Goal: Task Accomplishment & Management: Manage account settings

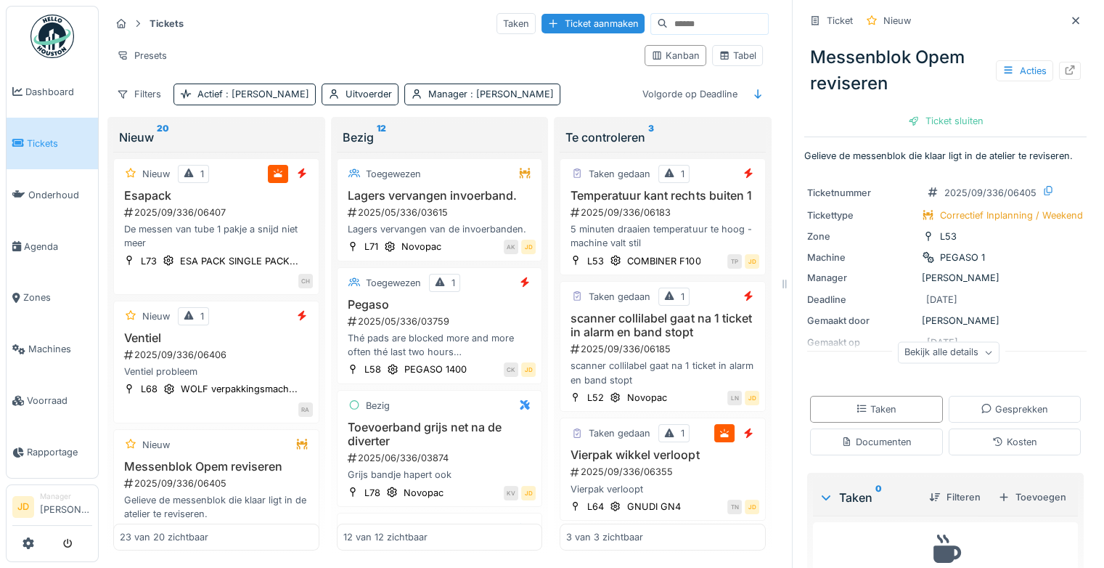
scroll to position [2255, 0]
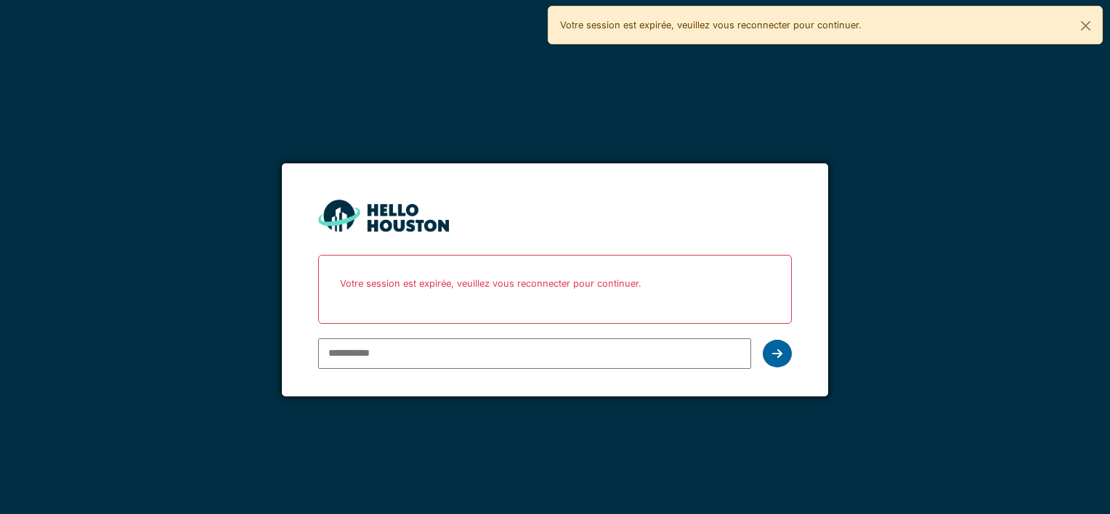
type input "**********"
click at [784, 362] on div at bounding box center [776, 354] width 29 height 28
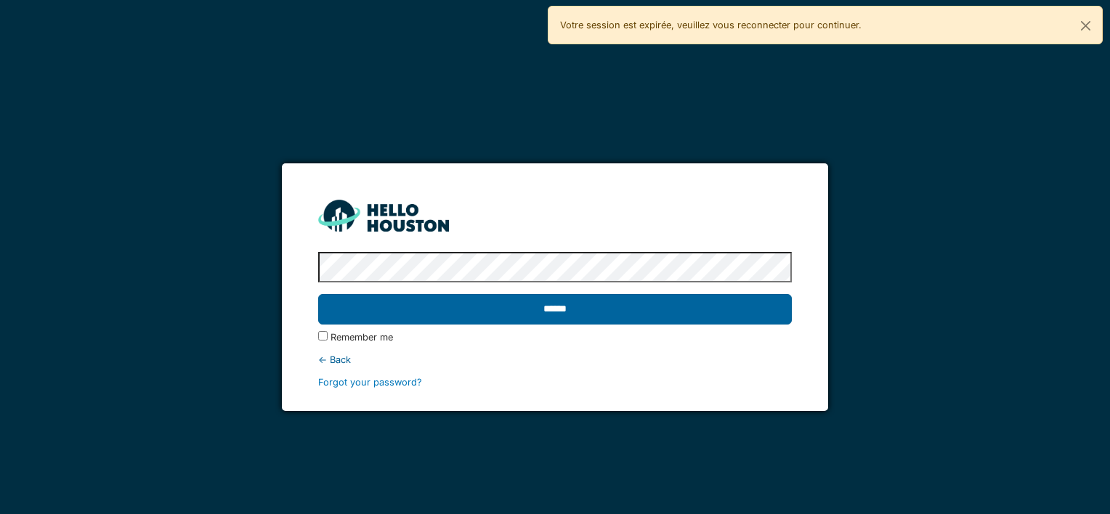
click at [524, 307] on input "******" at bounding box center [554, 309] width 473 height 30
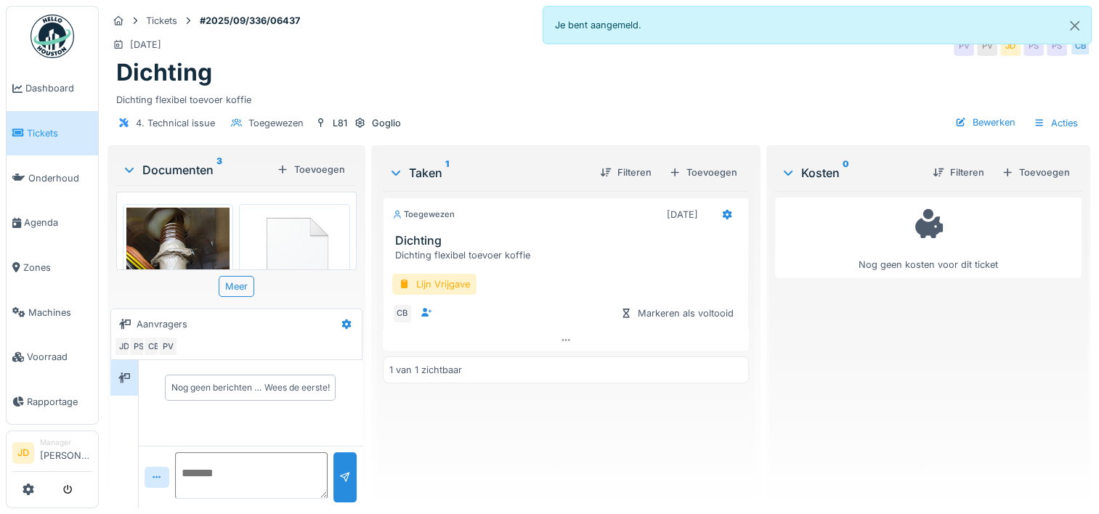
click at [166, 244] on img at bounding box center [177, 277] width 103 height 138
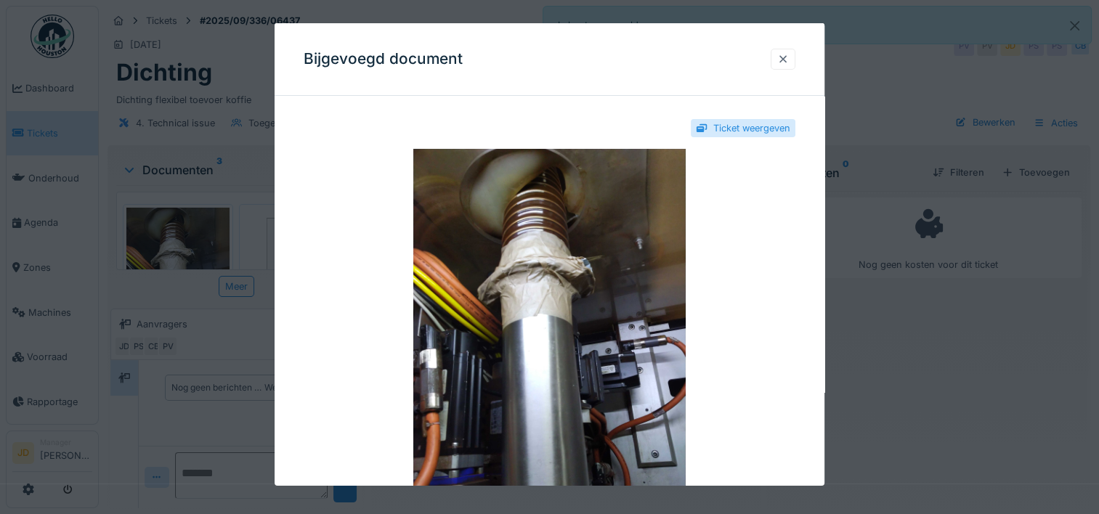
click at [783, 58] on div at bounding box center [783, 59] width 12 height 14
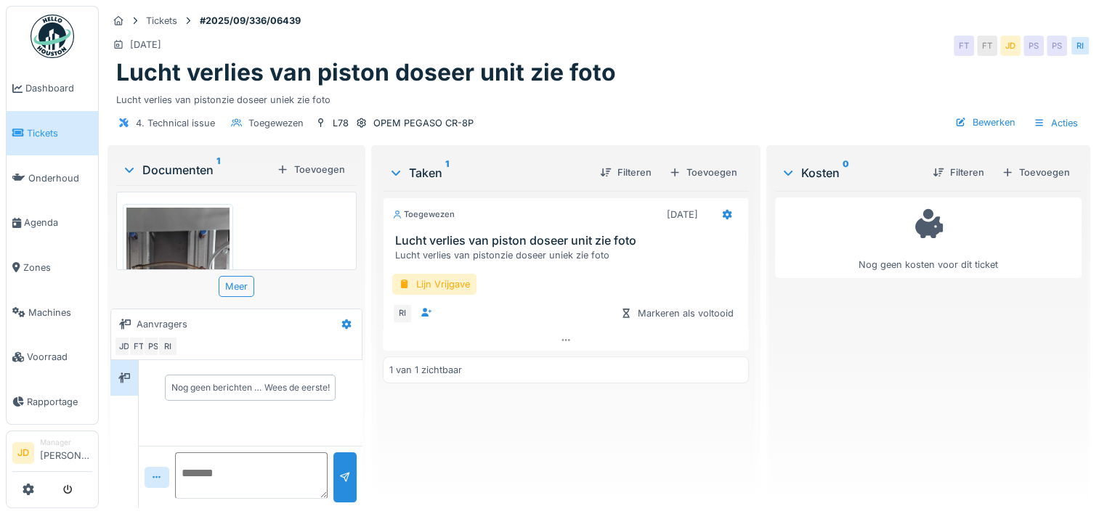
click at [195, 234] on img at bounding box center [177, 300] width 103 height 184
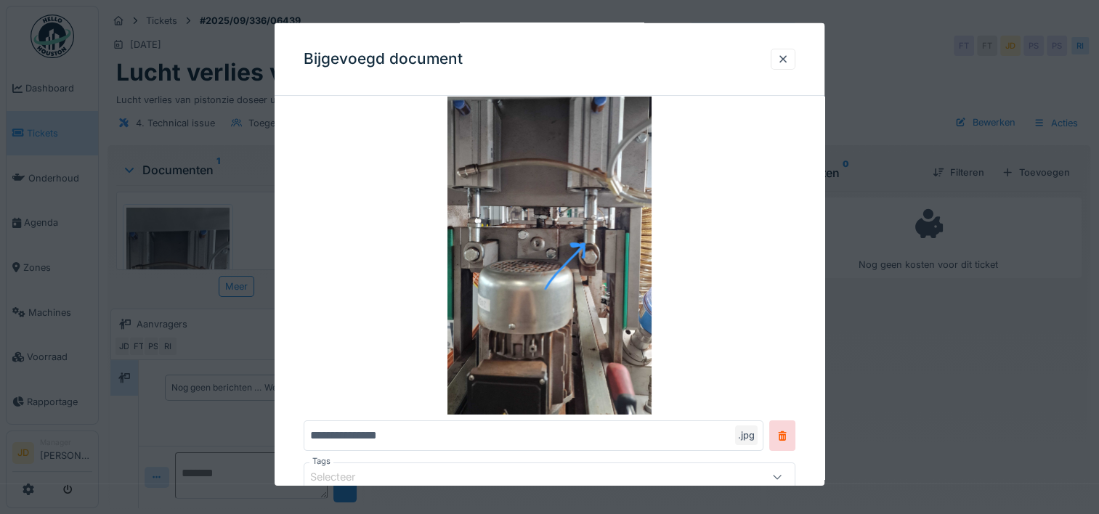
scroll to position [73, 0]
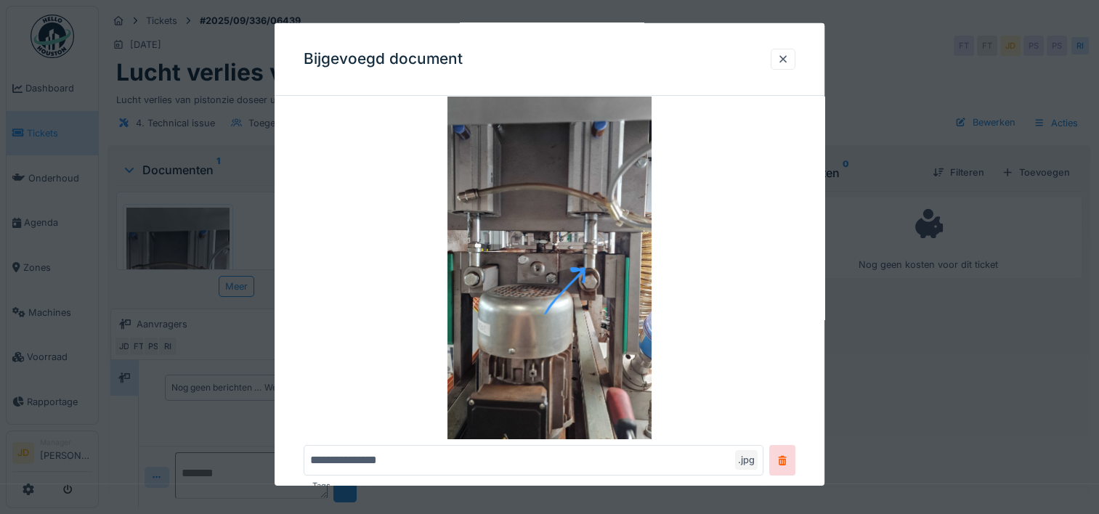
click at [942, 388] on div at bounding box center [549, 257] width 1099 height 514
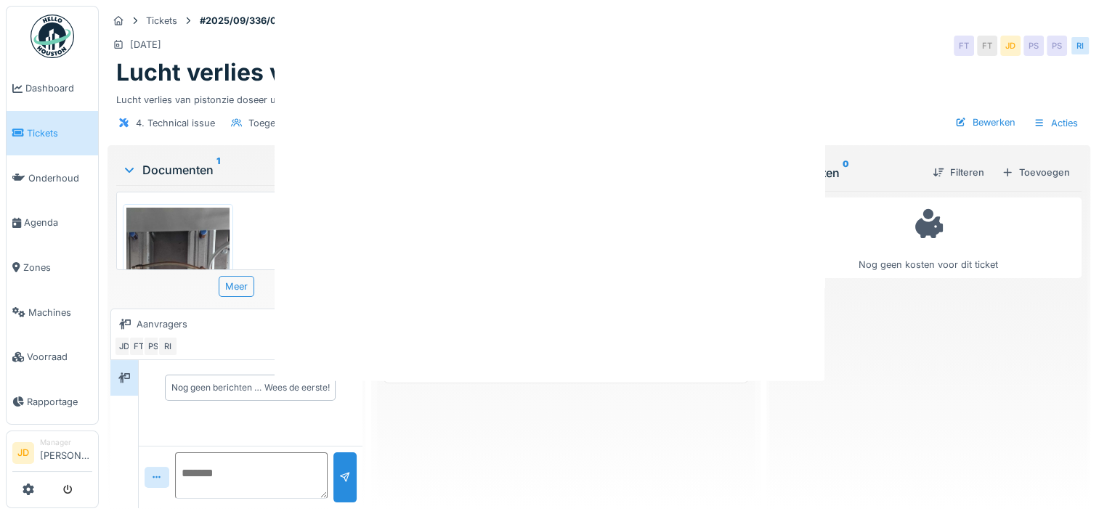
scroll to position [0, 0]
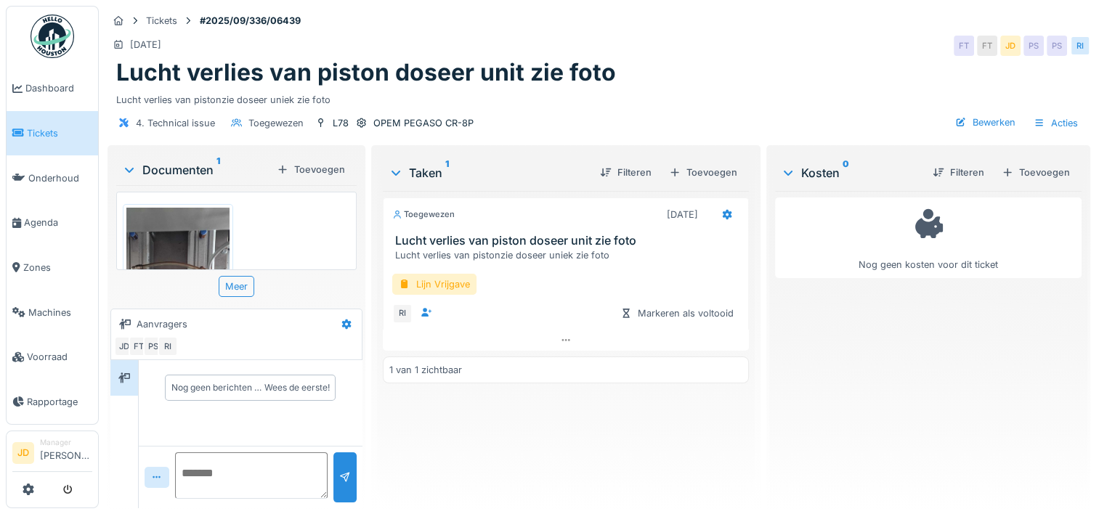
click at [179, 247] on img at bounding box center [177, 300] width 103 height 184
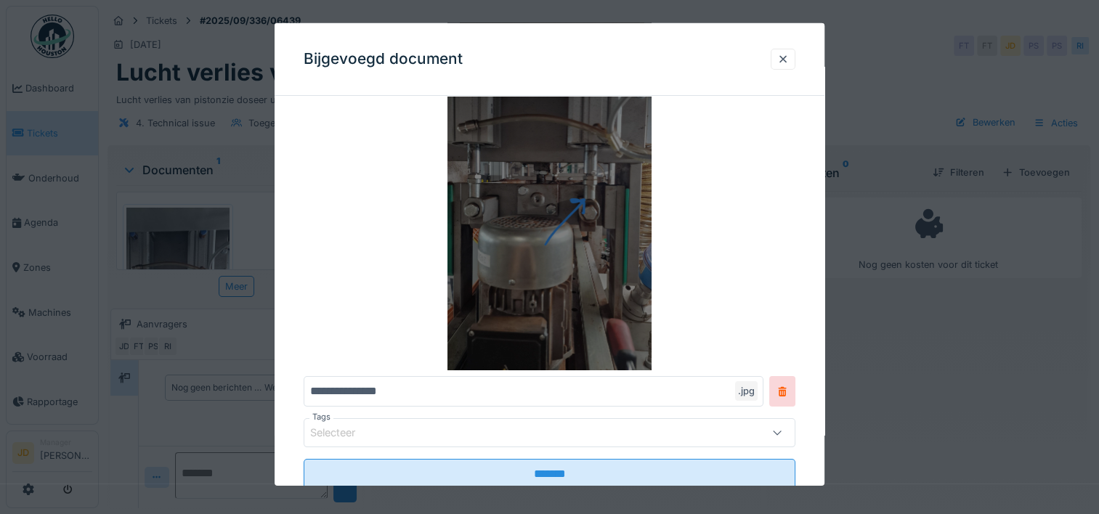
scroll to position [145, 0]
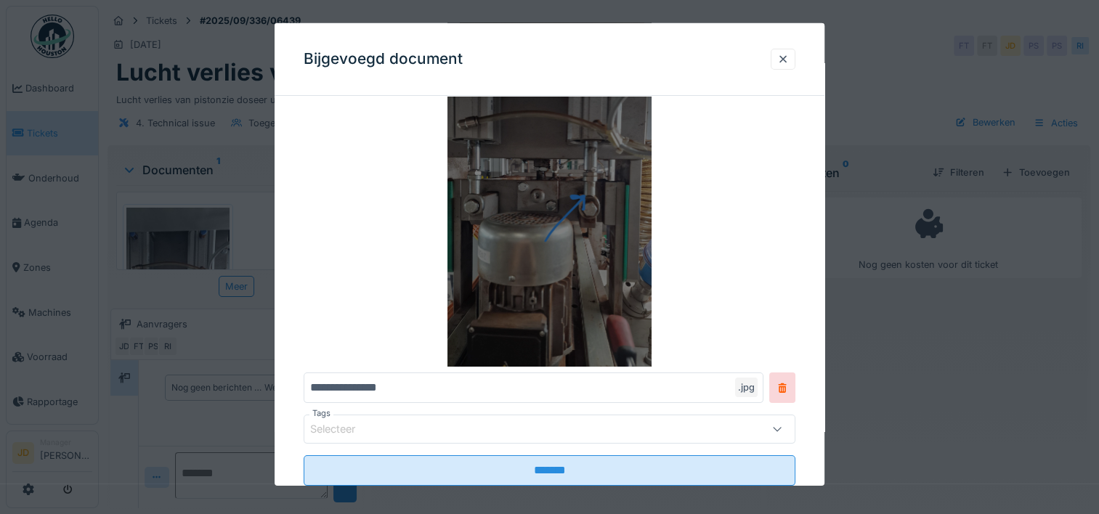
click at [554, 279] on img at bounding box center [550, 185] width 492 height 363
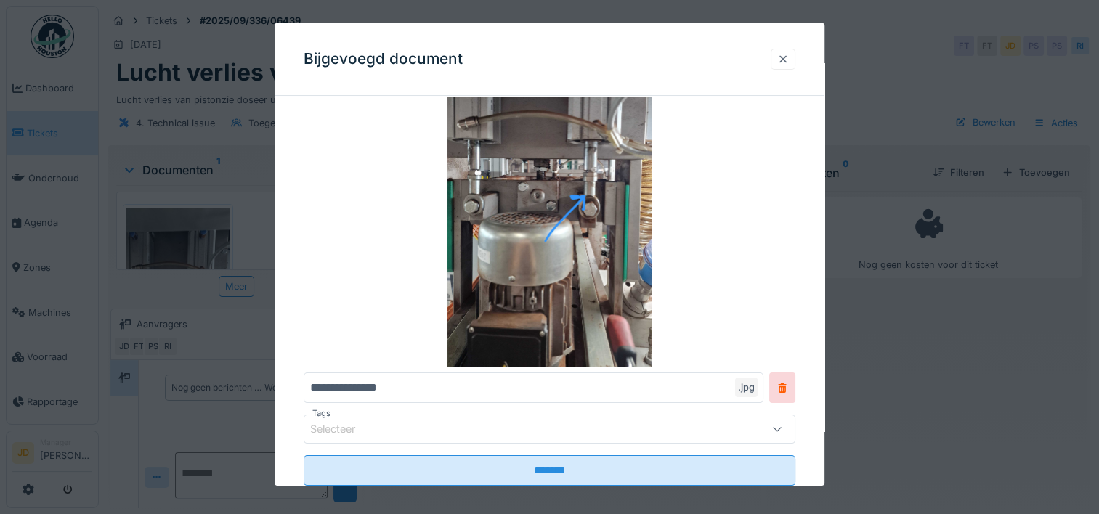
click at [789, 62] on div at bounding box center [783, 59] width 12 height 14
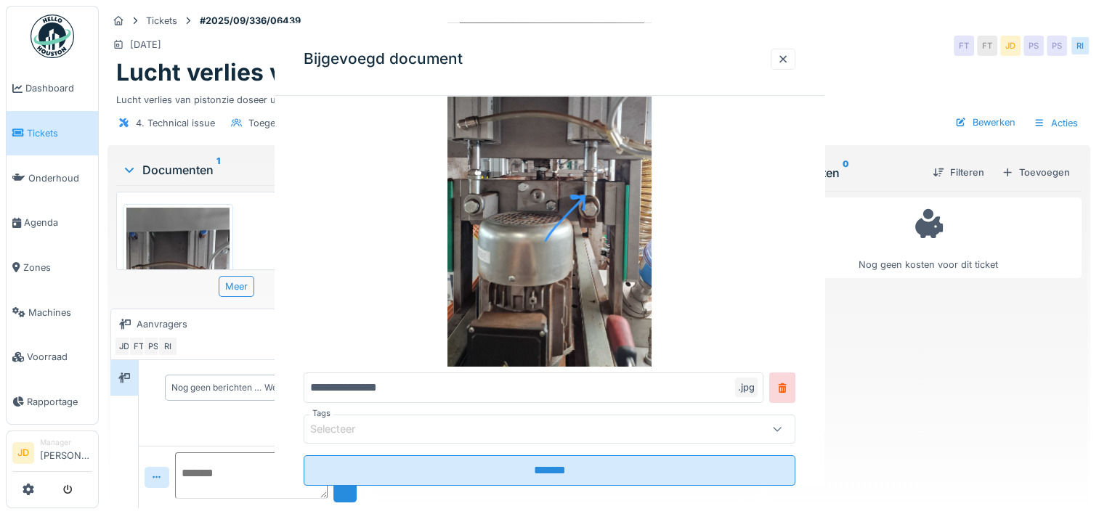
scroll to position [0, 0]
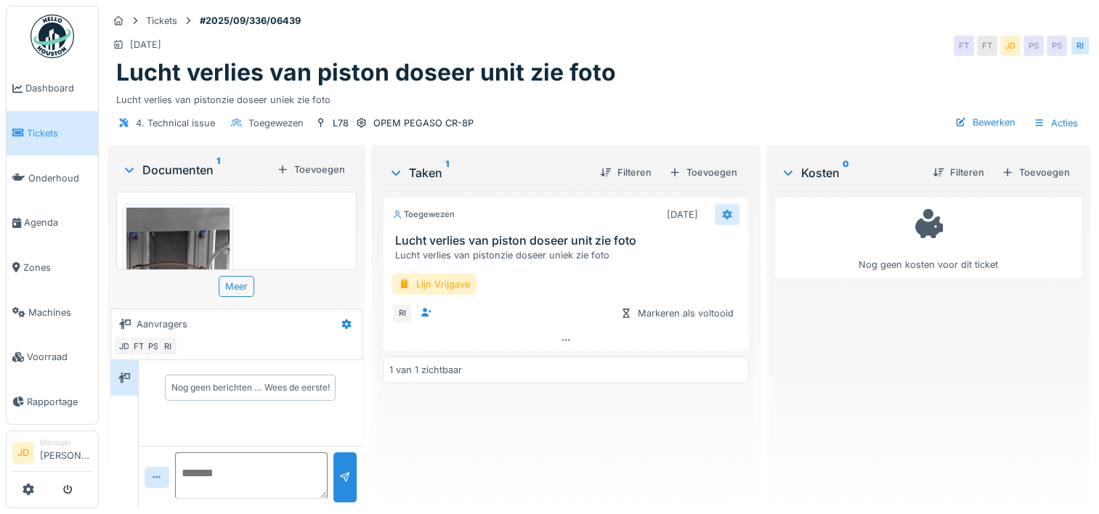
click at [721, 210] on icon at bounding box center [727, 214] width 12 height 9
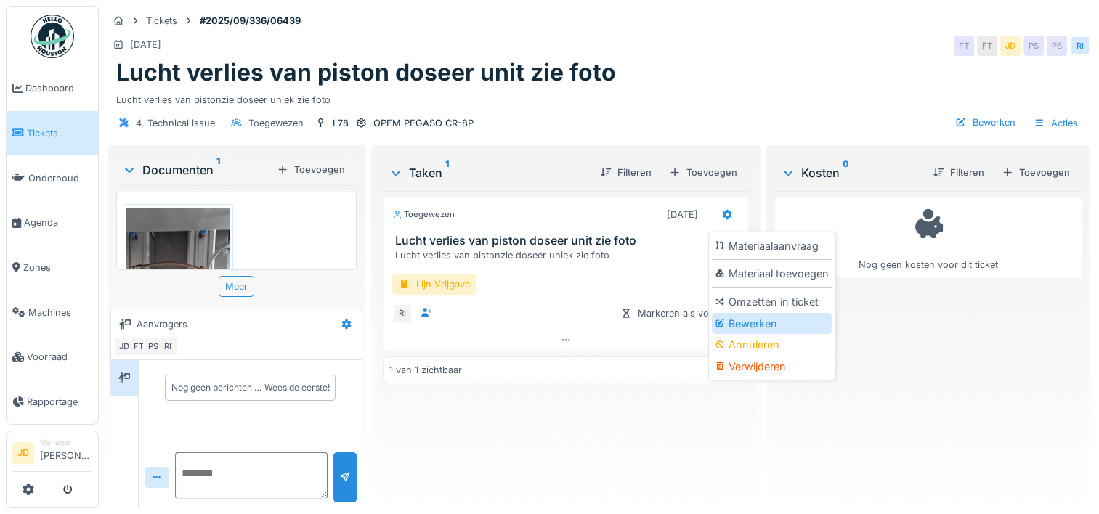
click at [717, 327] on div at bounding box center [721, 323] width 14 height 12
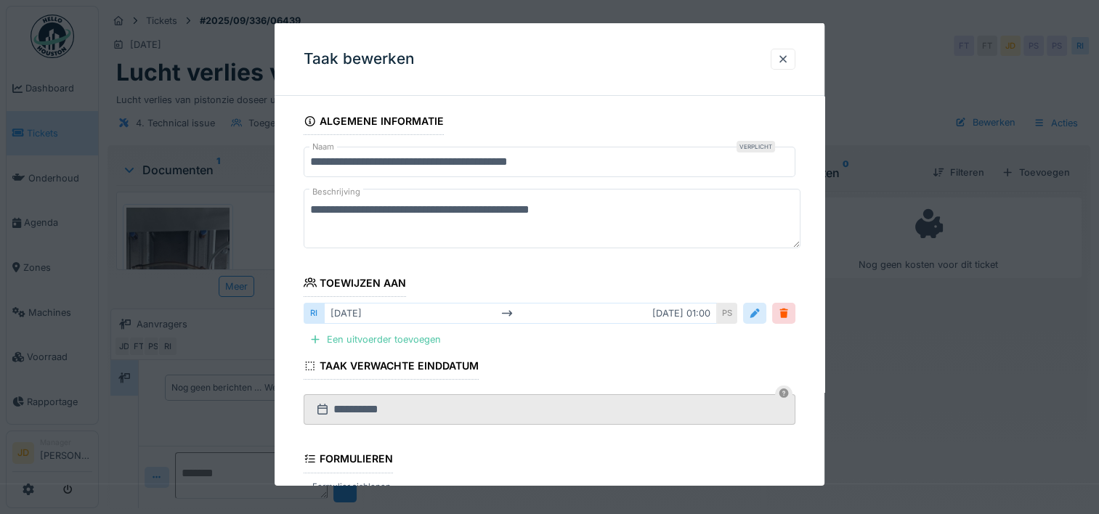
click at [755, 308] on div at bounding box center [755, 313] width 12 height 14
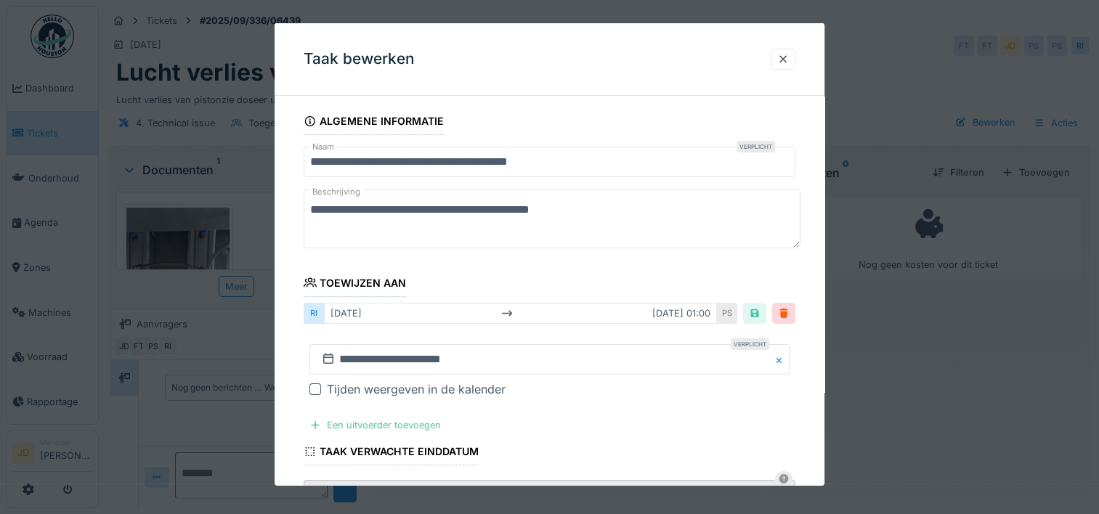
click at [687, 319] on div "di 16-9 di 16-9 01:00" at bounding box center [520, 313] width 393 height 21
click at [737, 307] on div "PS" at bounding box center [727, 313] width 20 height 21
click at [473, 361] on input "**********" at bounding box center [549, 359] width 480 height 30
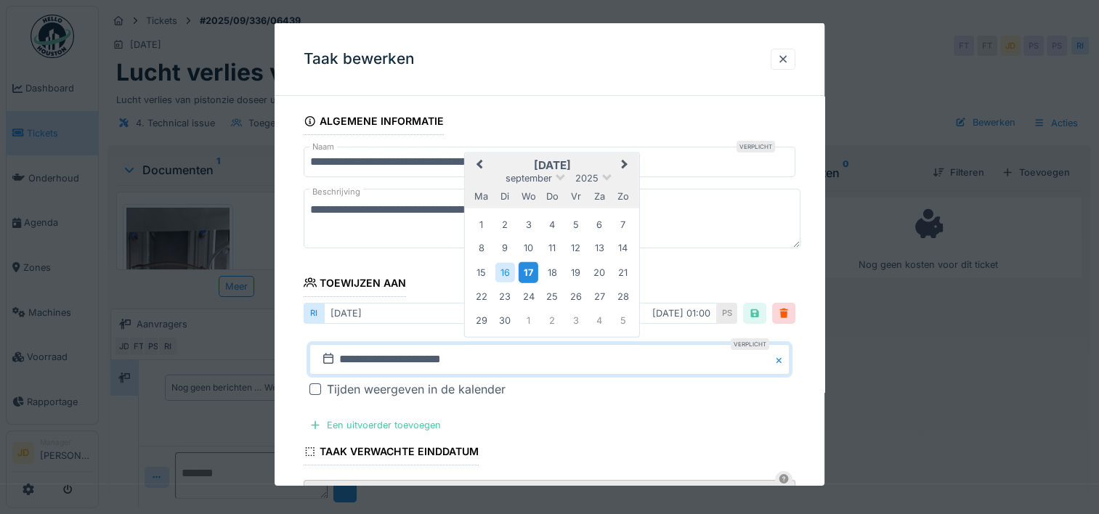
click at [531, 273] on div "17" at bounding box center [528, 271] width 20 height 21
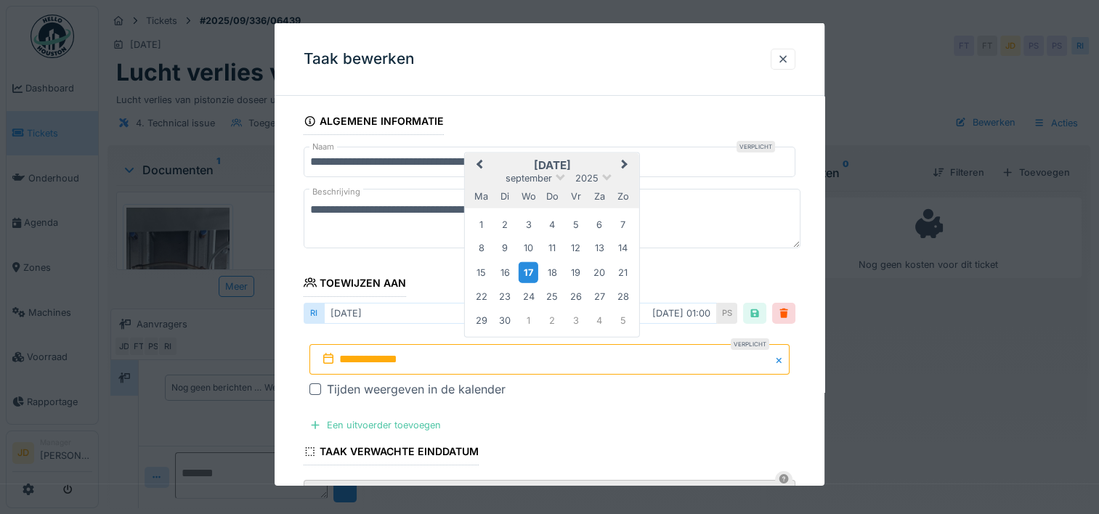
click at [531, 273] on div "17" at bounding box center [528, 271] width 20 height 21
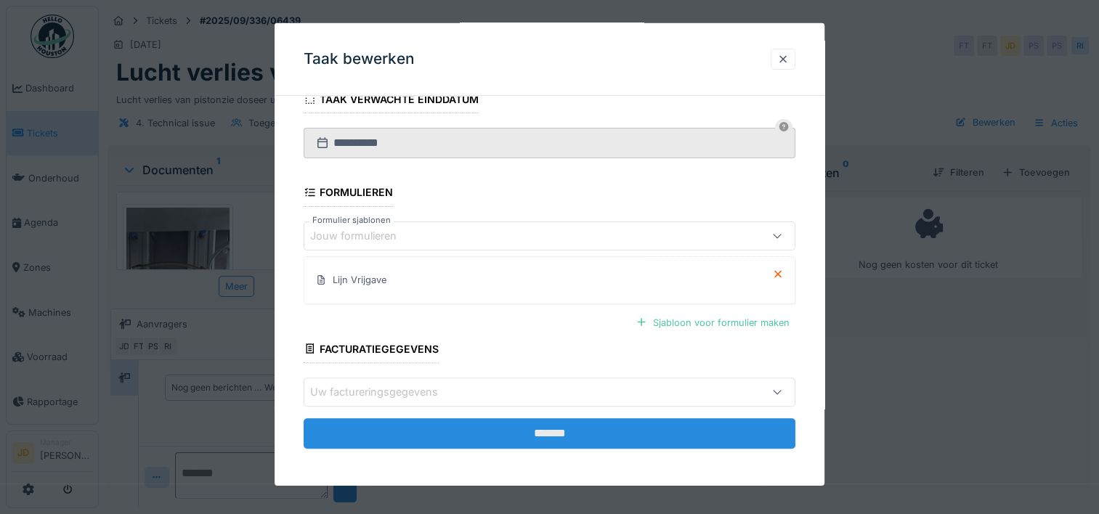
scroll to position [11, 0]
click at [523, 422] on input "*******" at bounding box center [550, 433] width 492 height 30
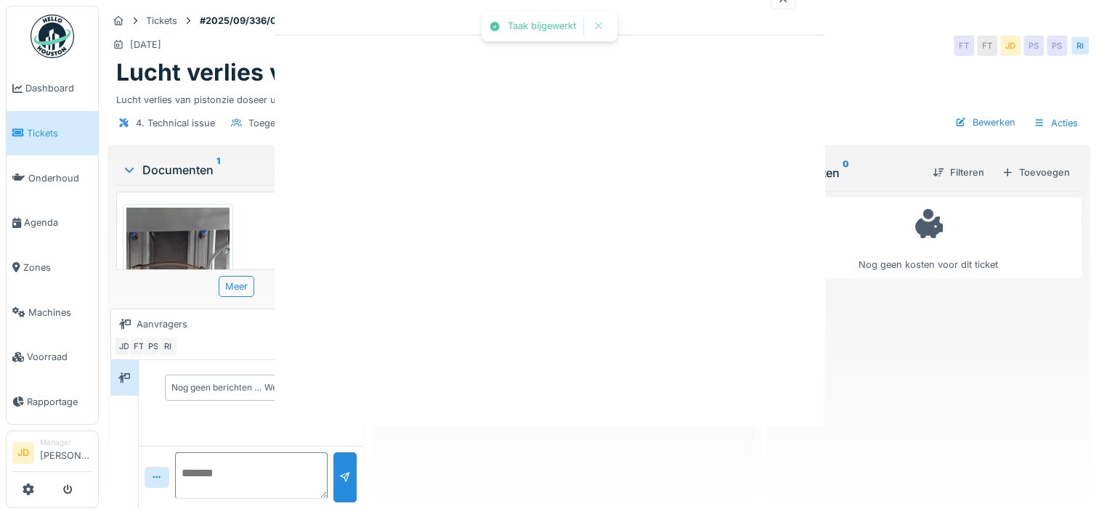
scroll to position [0, 0]
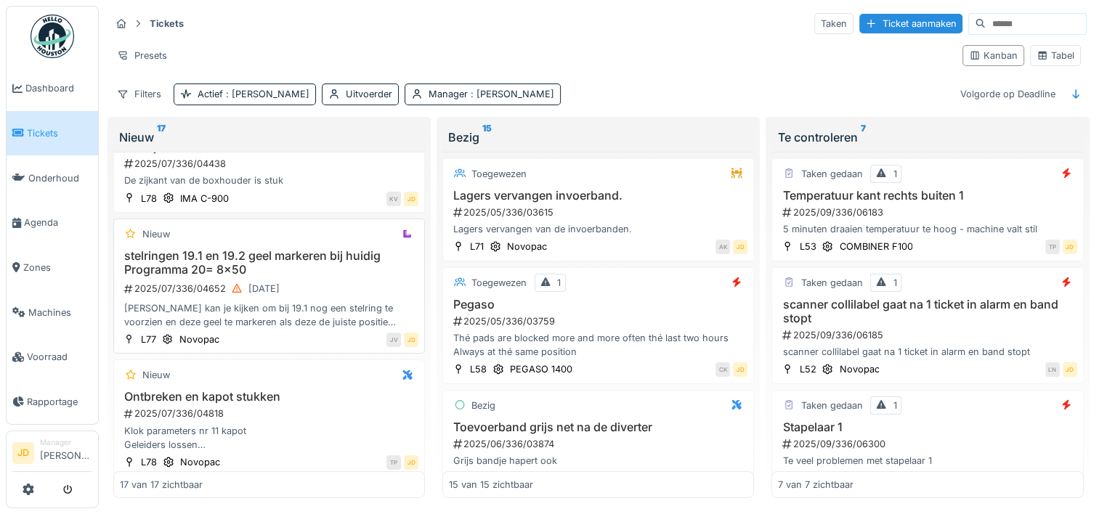
scroll to position [436, 0]
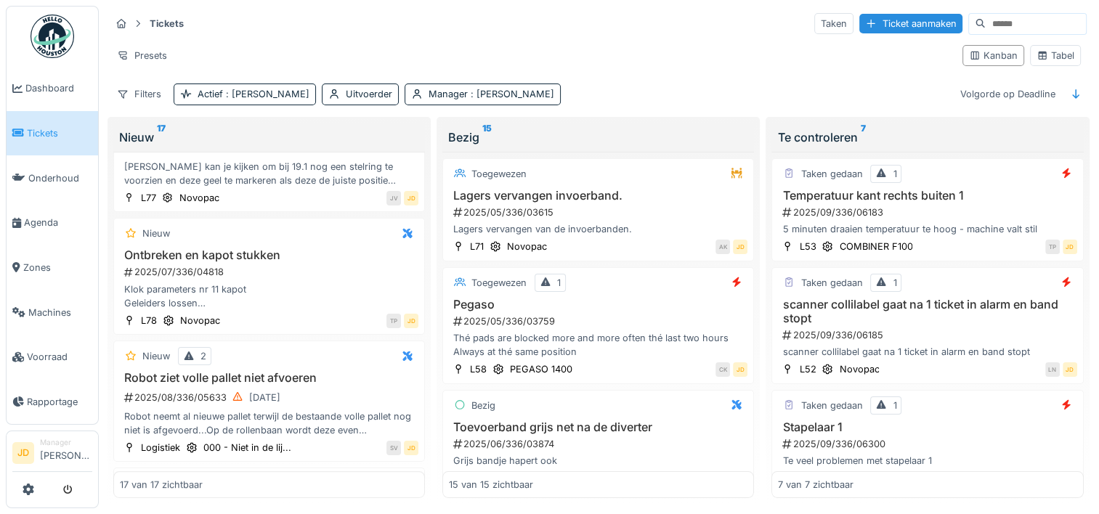
drag, startPoint x: 327, startPoint y: 370, endPoint x: 631, endPoint y: 44, distance: 445.4
click at [631, 45] on div "Presets" at bounding box center [530, 55] width 840 height 21
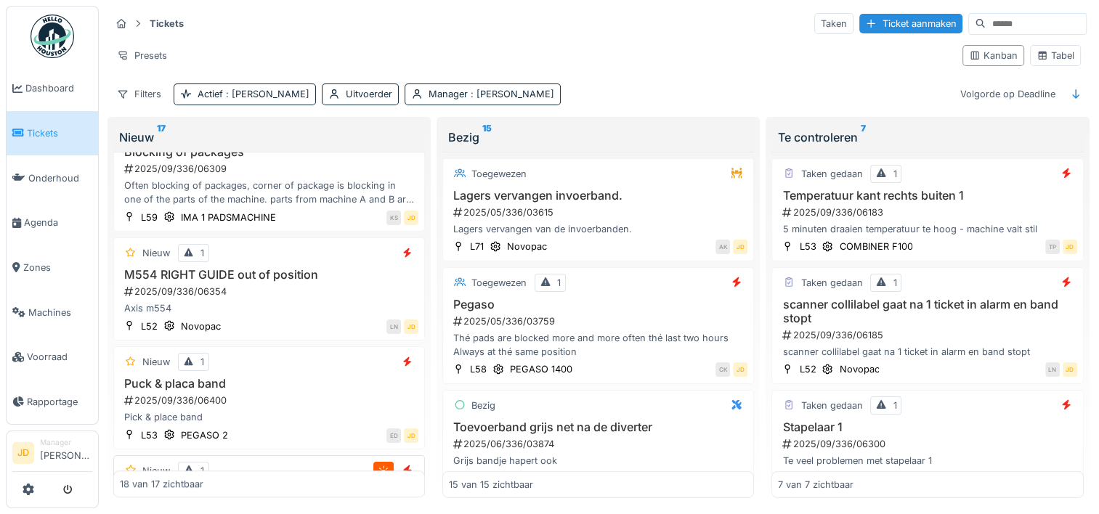
scroll to position [1284, 0]
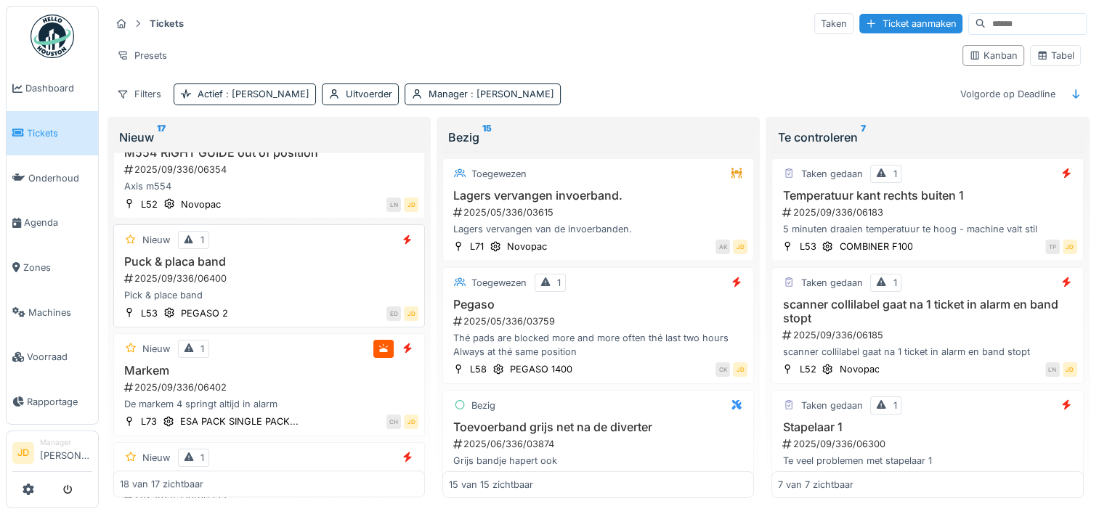
click at [335, 293] on div "Puck & placa band 2025/09/336/06400 Pick & place band" at bounding box center [269, 279] width 298 height 48
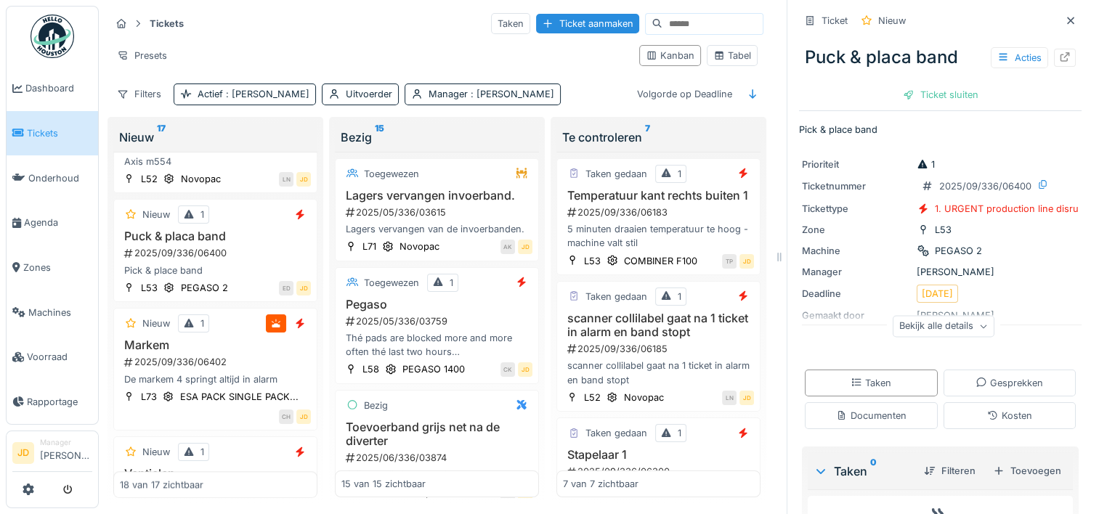
click at [980, 70] on div "Puck & placa band Acties" at bounding box center [940, 57] width 282 height 38
click at [980, 68] on div "Puck & placa band Acties" at bounding box center [940, 57] width 282 height 38
click at [998, 60] on icon at bounding box center [1002, 57] width 8 height 7
click at [998, 57] on icon at bounding box center [1002, 57] width 8 height 7
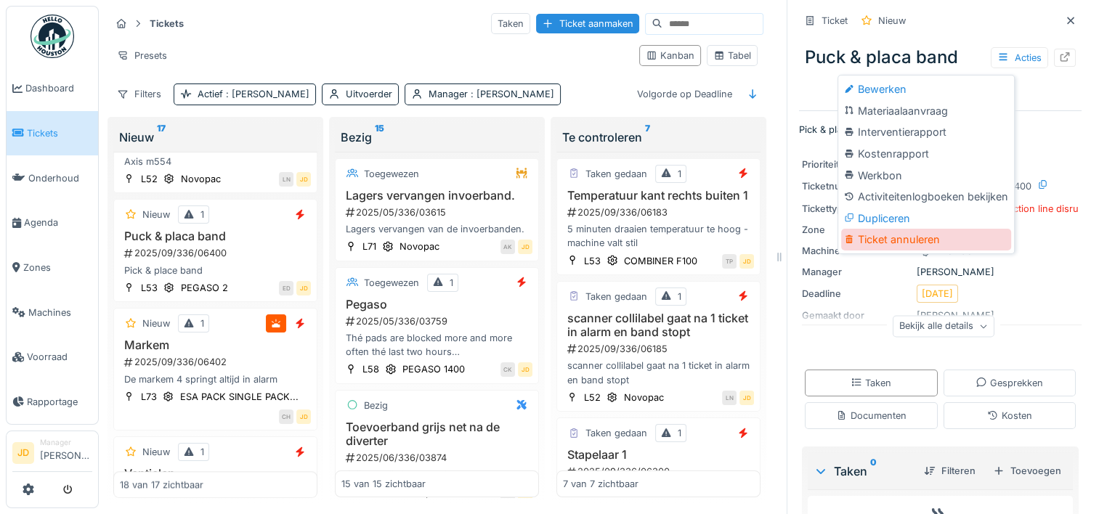
click at [956, 240] on div "Ticket annuleren" at bounding box center [926, 240] width 170 height 22
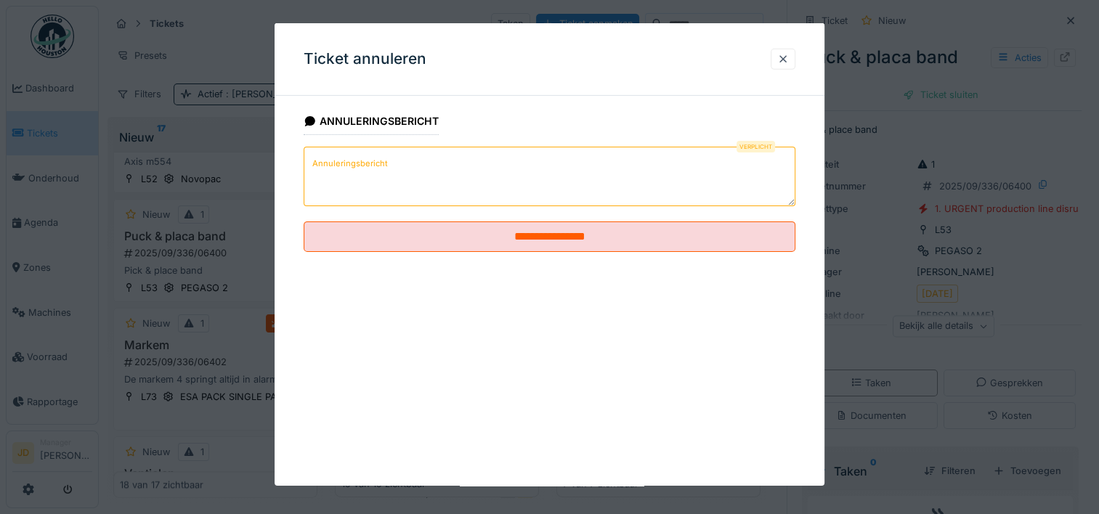
click at [505, 170] on textarea "Annuleringsbericht" at bounding box center [550, 177] width 492 height 60
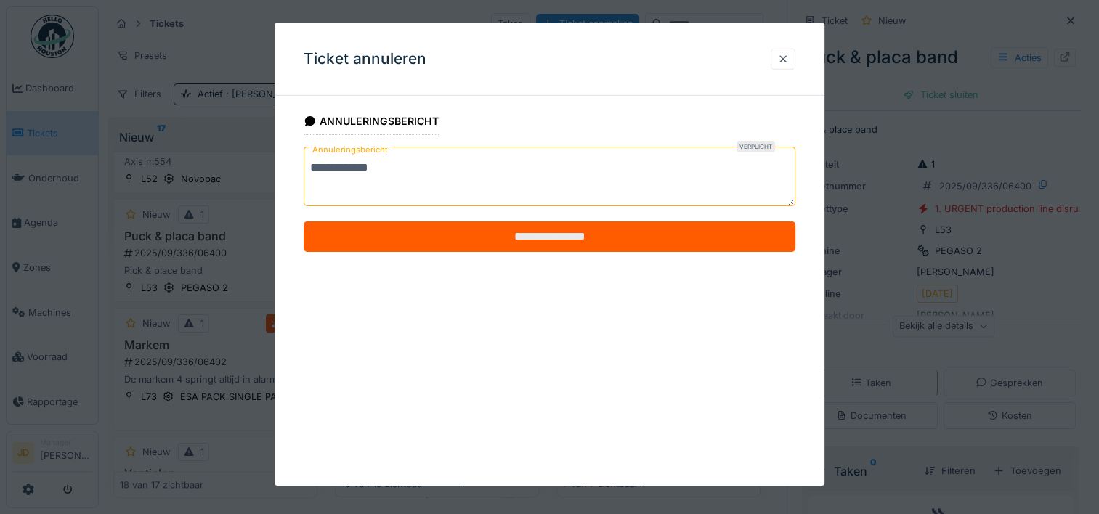
type textarea "**********"
click at [529, 221] on input "**********" at bounding box center [550, 236] width 492 height 30
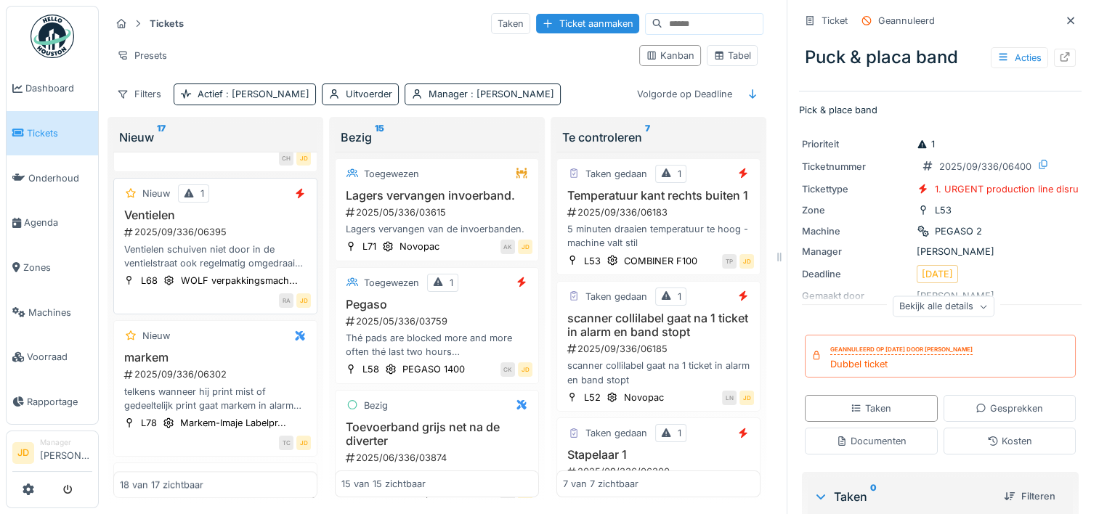
scroll to position [1736, 0]
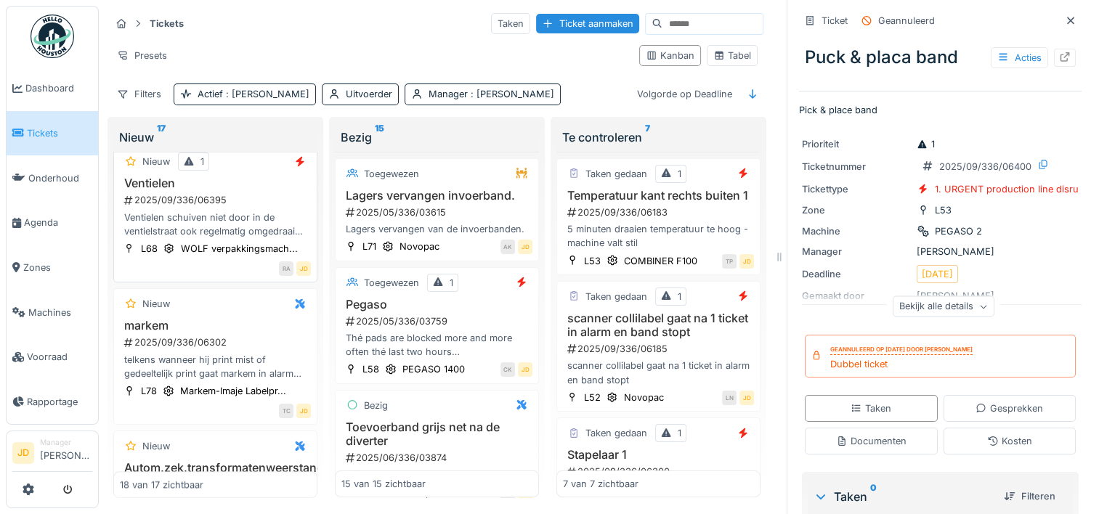
click at [273, 256] on div "L68 WOLF verpakkingsmach..." at bounding box center [211, 248] width 182 height 15
click at [229, 238] on div "Ventielen schuiven niet door in de ventielstraat ook regelmatig omgedraaide ven…" at bounding box center [215, 225] width 191 height 28
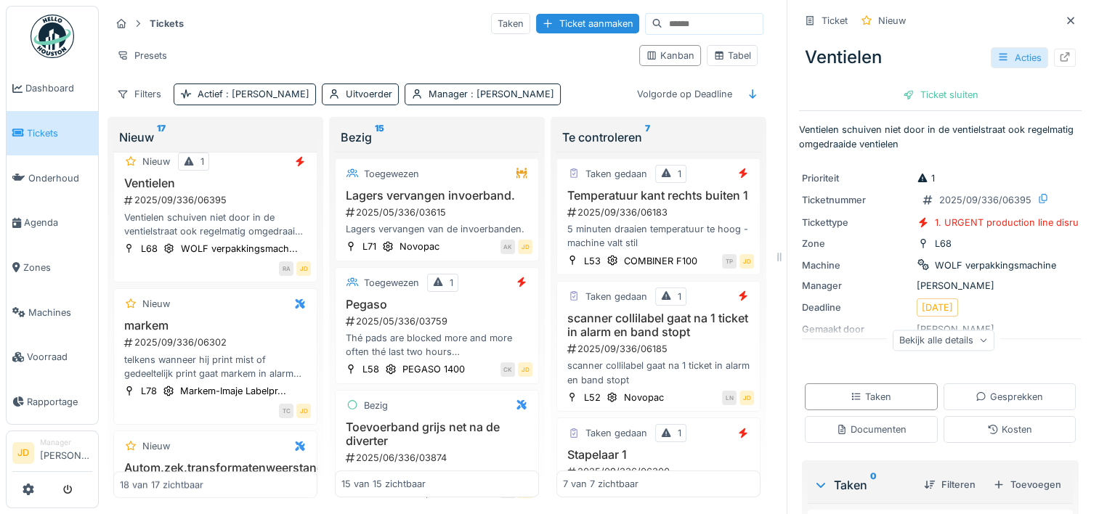
click at [997, 52] on icon at bounding box center [1003, 56] width 12 height 9
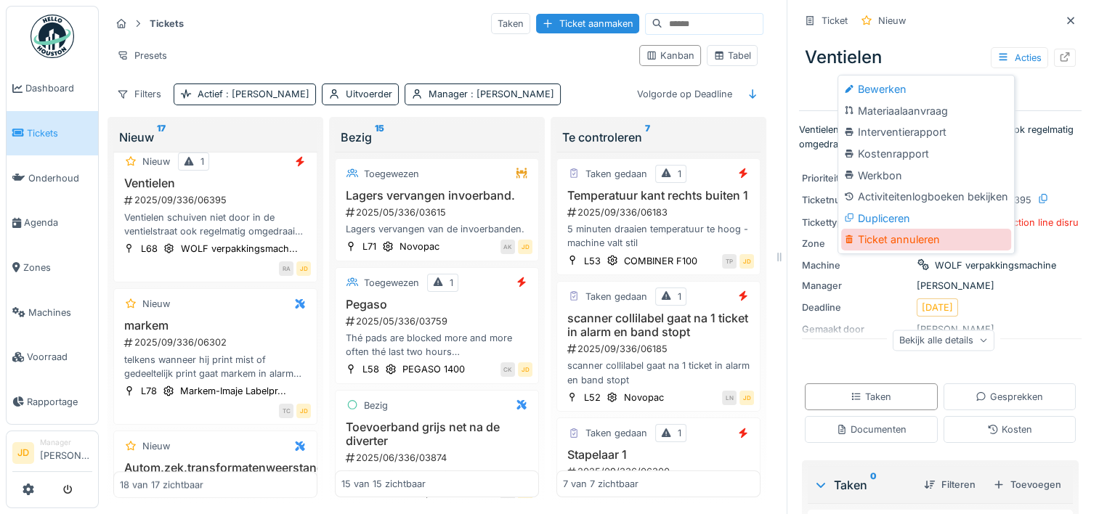
click at [911, 232] on div "Ticket annuleren" at bounding box center [926, 240] width 170 height 22
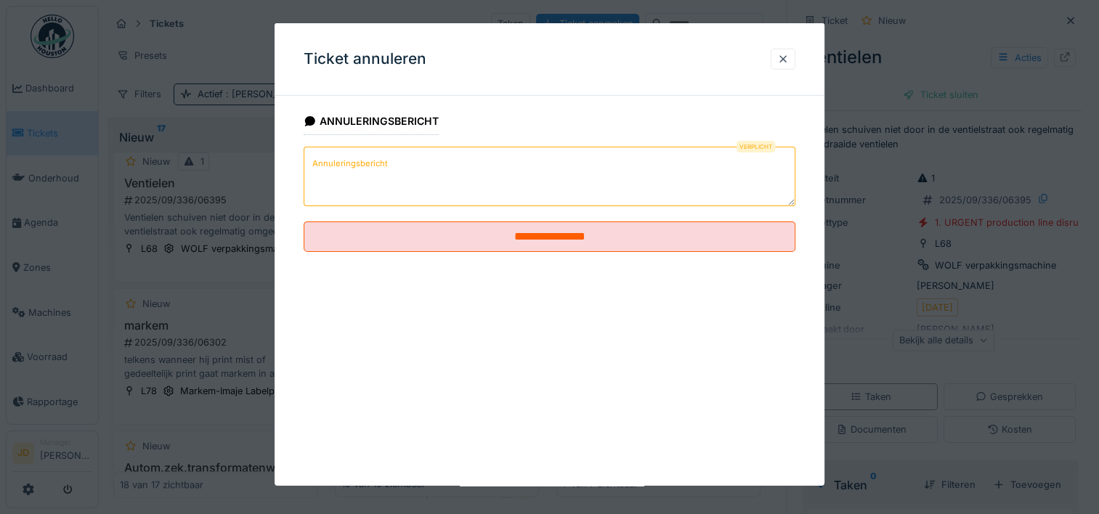
click at [415, 159] on textarea "Annuleringsbericht" at bounding box center [550, 177] width 492 height 60
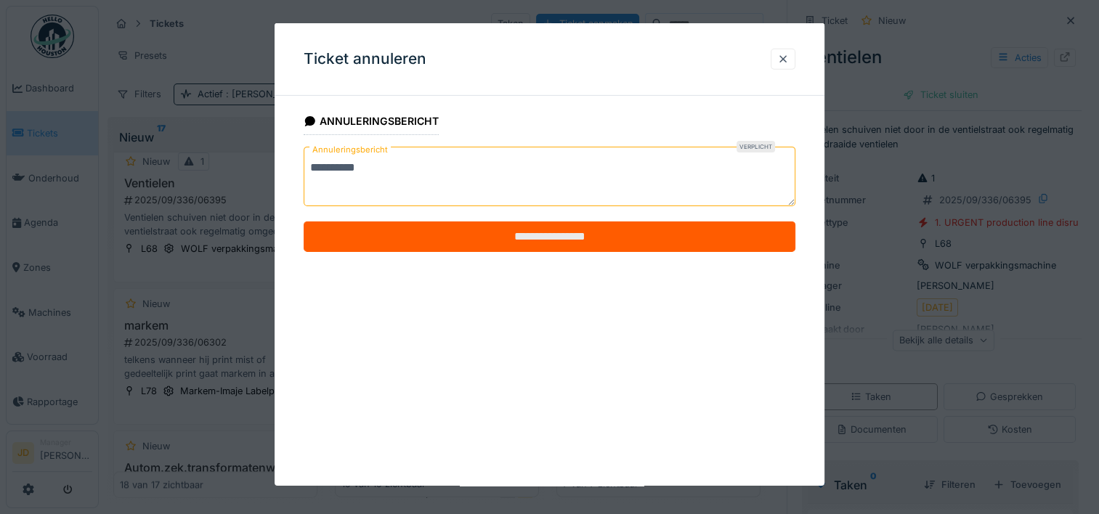
type textarea "**********"
click at [451, 224] on input "**********" at bounding box center [550, 236] width 492 height 30
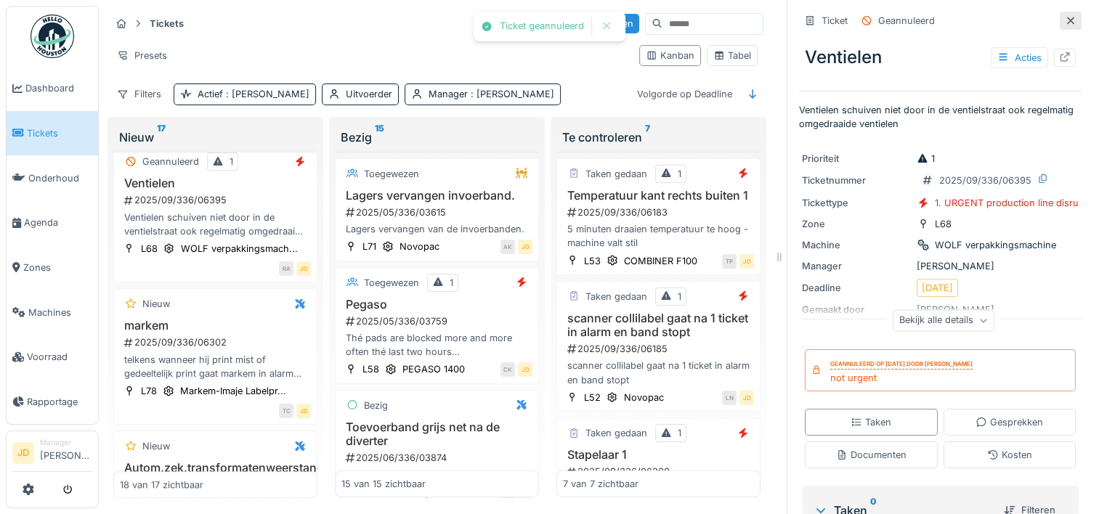
click at [1064, 23] on icon at bounding box center [1070, 20] width 12 height 9
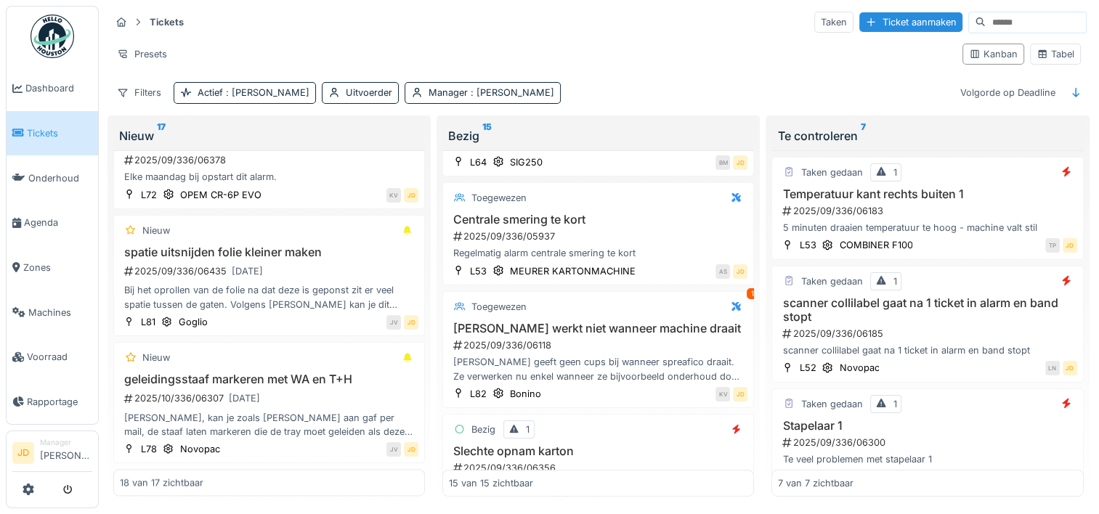
scroll to position [560, 0]
click at [686, 190] on div "Toegewezen" at bounding box center [598, 199] width 298 height 18
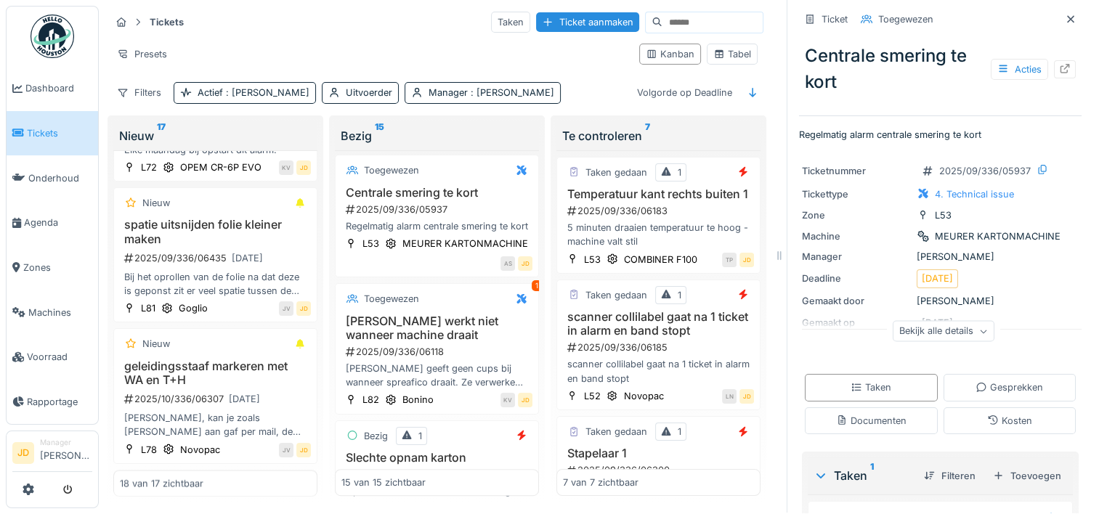
scroll to position [192, 0]
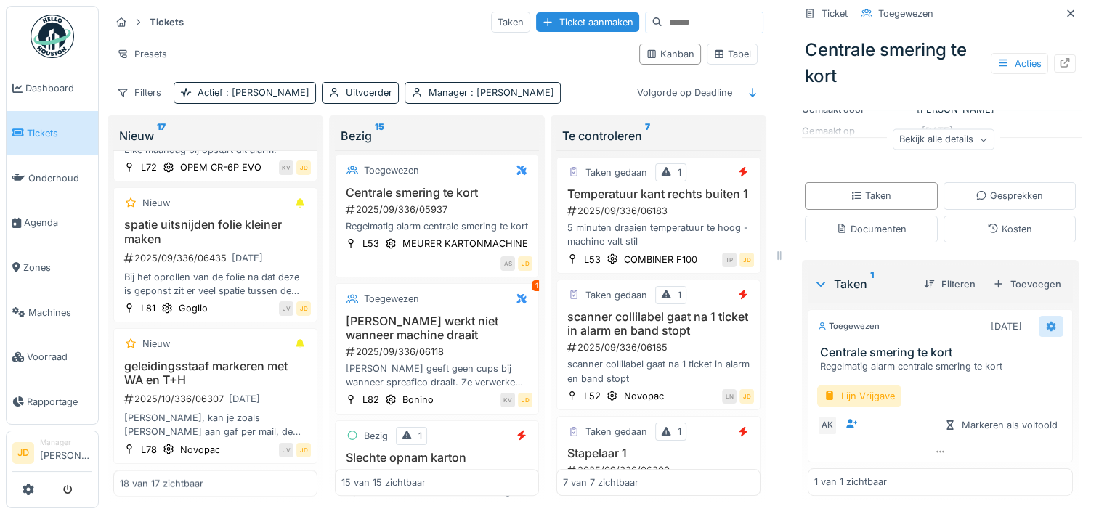
click at [1046, 321] on icon at bounding box center [1050, 326] width 9 height 10
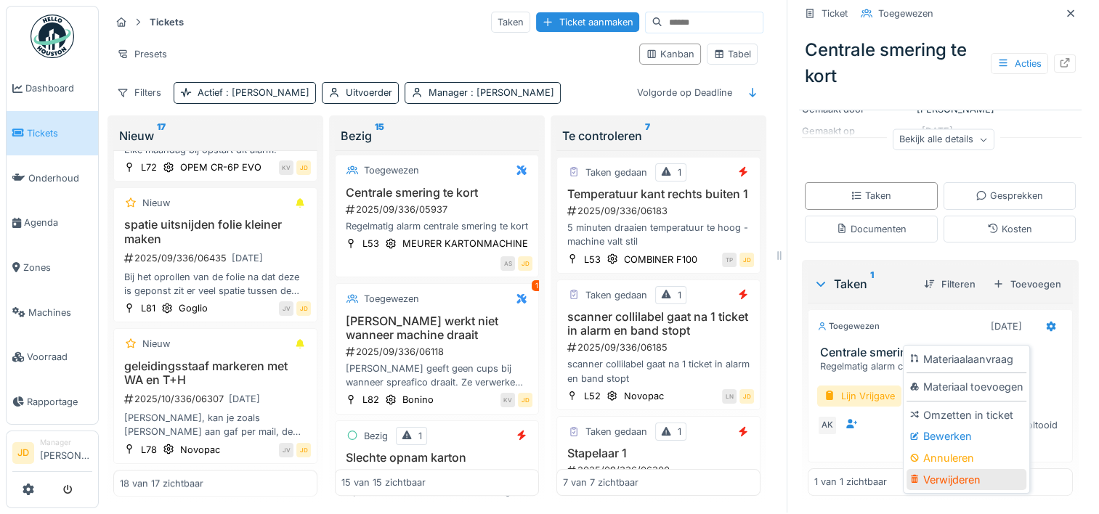
click at [945, 469] on div "Verwijderen" at bounding box center [966, 480] width 120 height 22
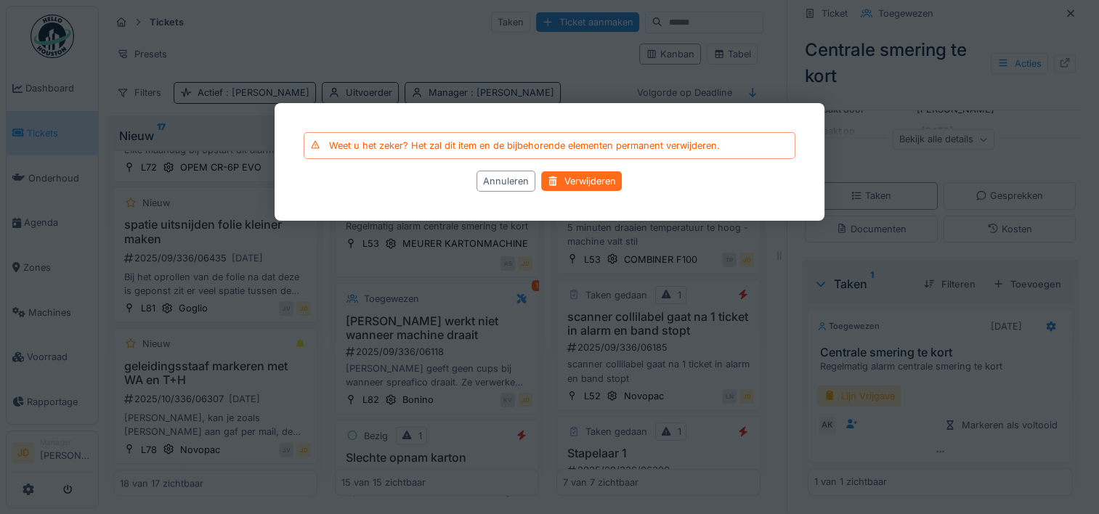
click at [597, 179] on div "Verwijderen" at bounding box center [582, 181] width 81 height 20
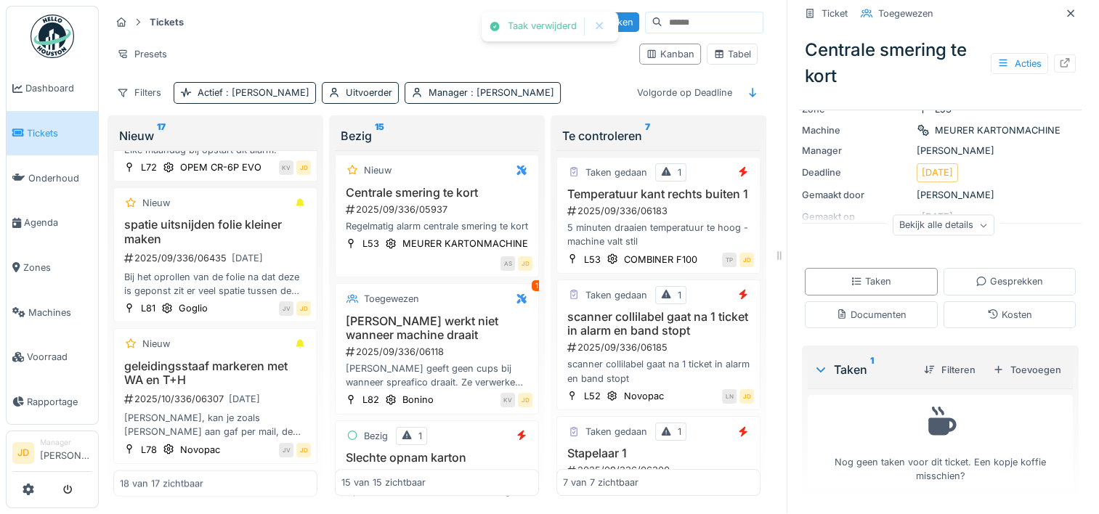
scroll to position [126, 0]
click at [993, 58] on div "Acties" at bounding box center [1018, 63] width 57 height 21
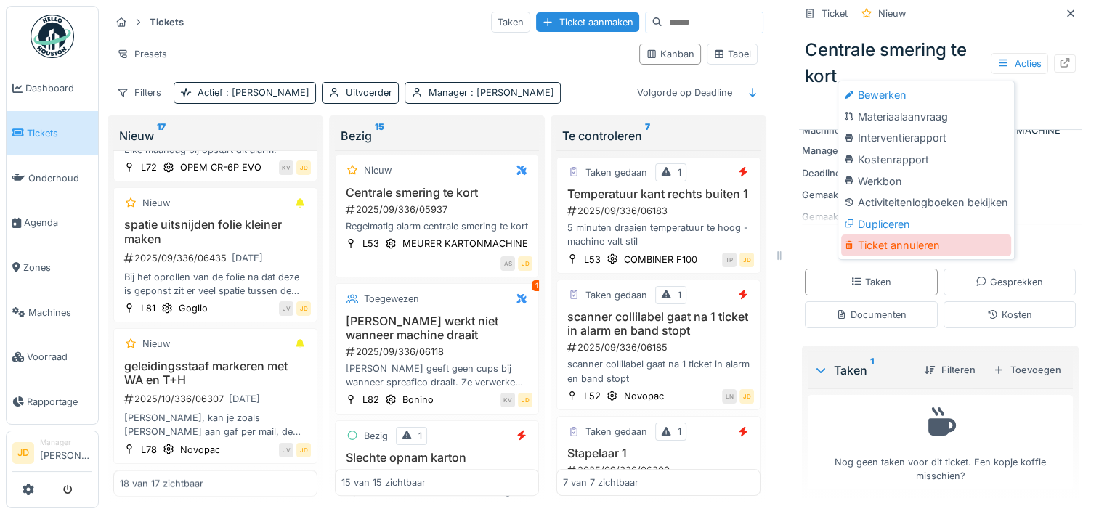
click at [897, 238] on div "Ticket annuleren" at bounding box center [926, 246] width 170 height 22
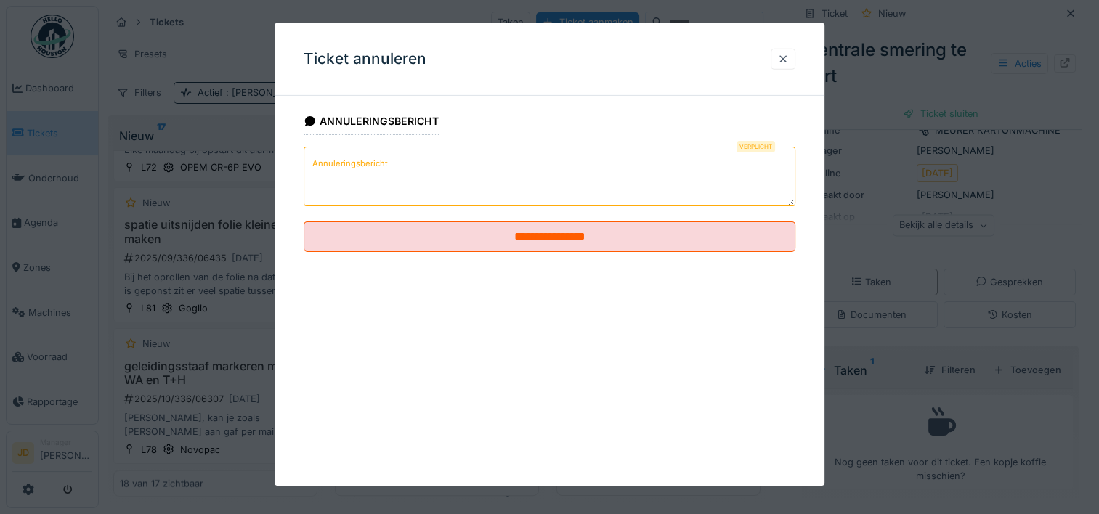
click at [555, 188] on textarea "Annuleringsbericht" at bounding box center [550, 177] width 492 height 60
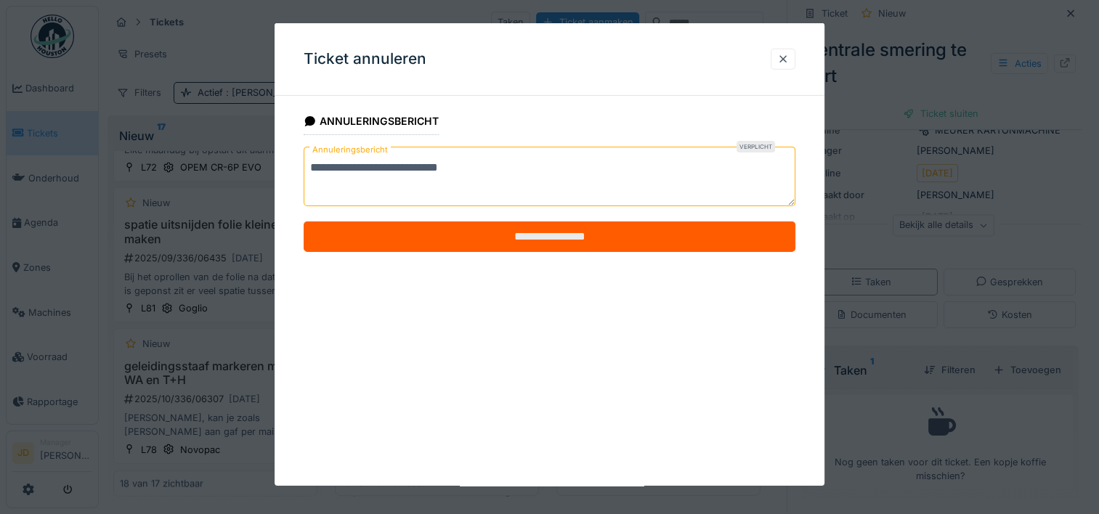
type textarea "**********"
click at [564, 237] on input "**********" at bounding box center [550, 236] width 492 height 30
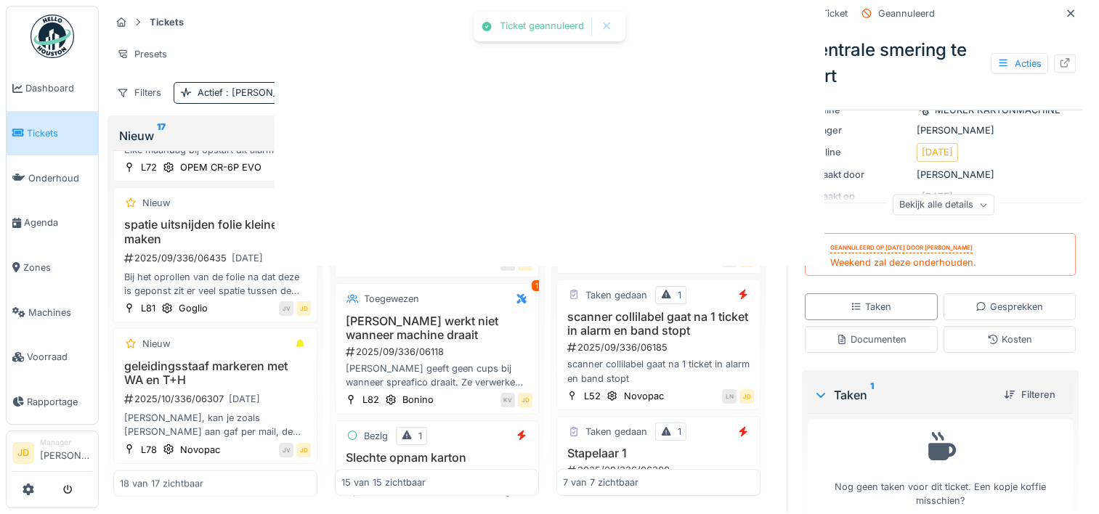
scroll to position [107, 0]
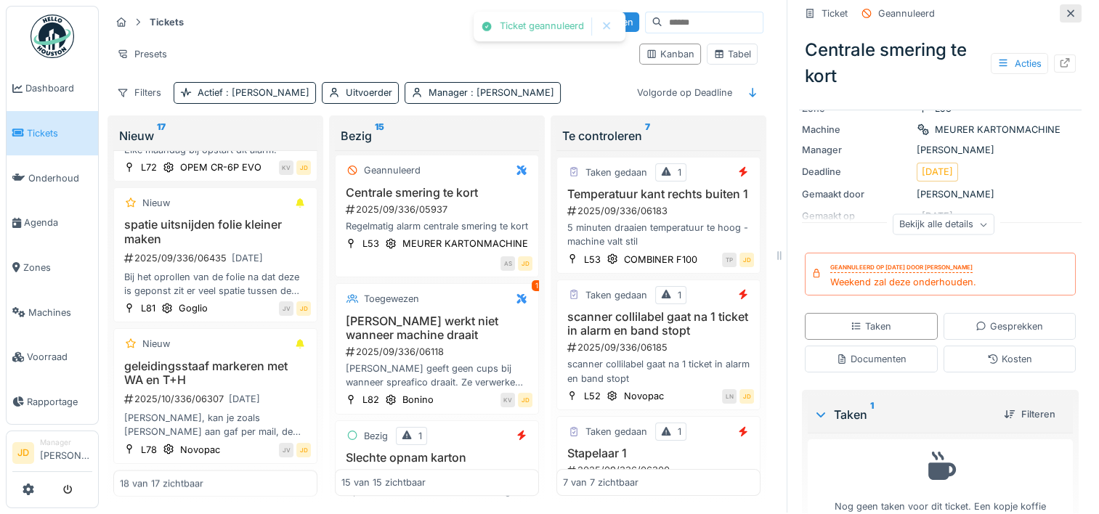
click at [1064, 9] on icon at bounding box center [1070, 13] width 12 height 9
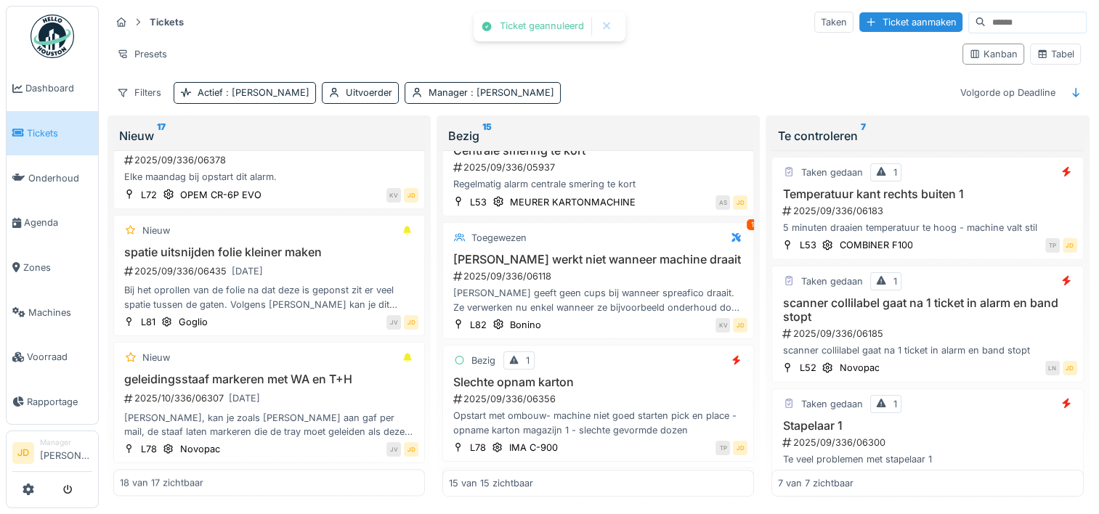
scroll to position [560, 0]
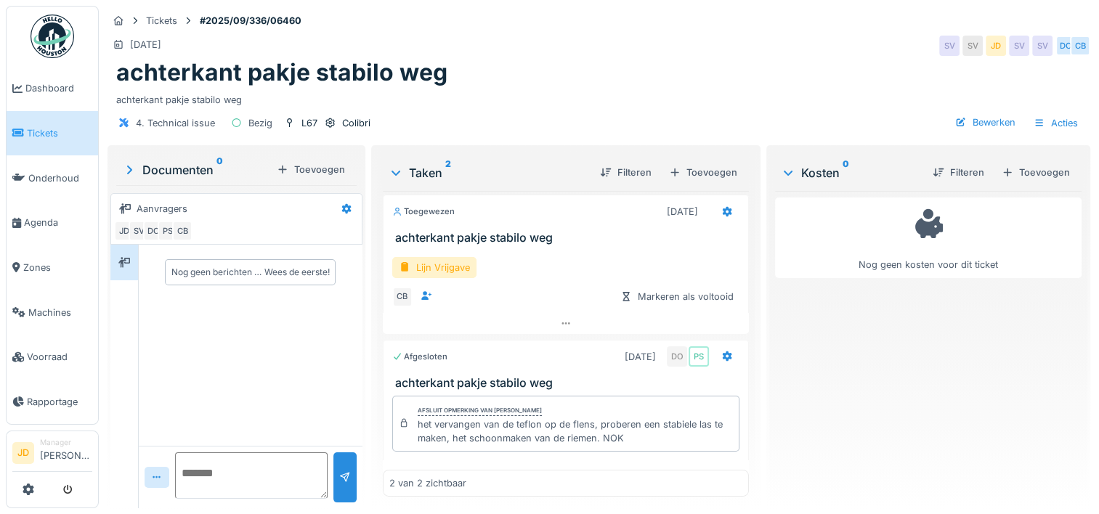
scroll to position [20, 0]
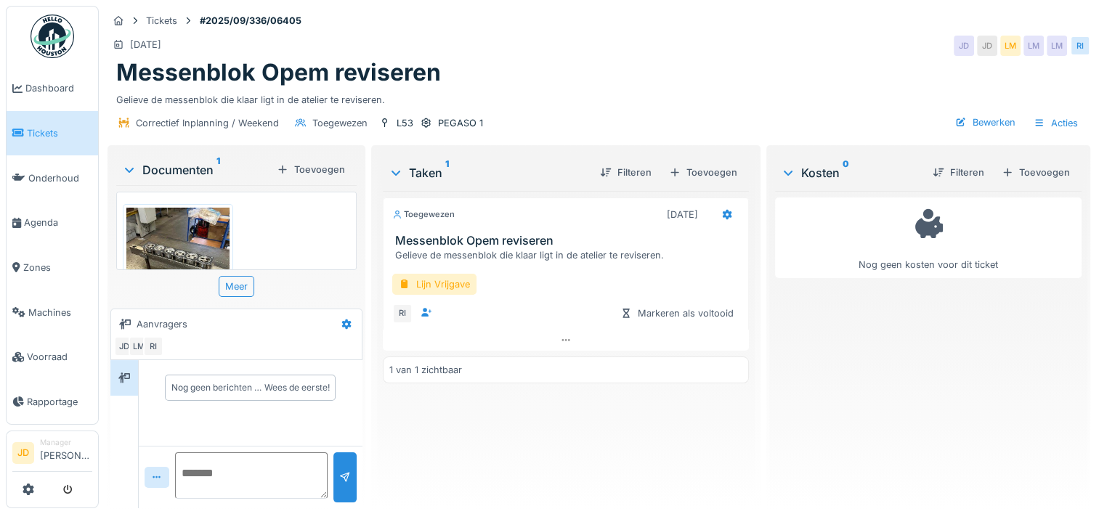
click at [183, 238] on img at bounding box center [177, 277] width 103 height 138
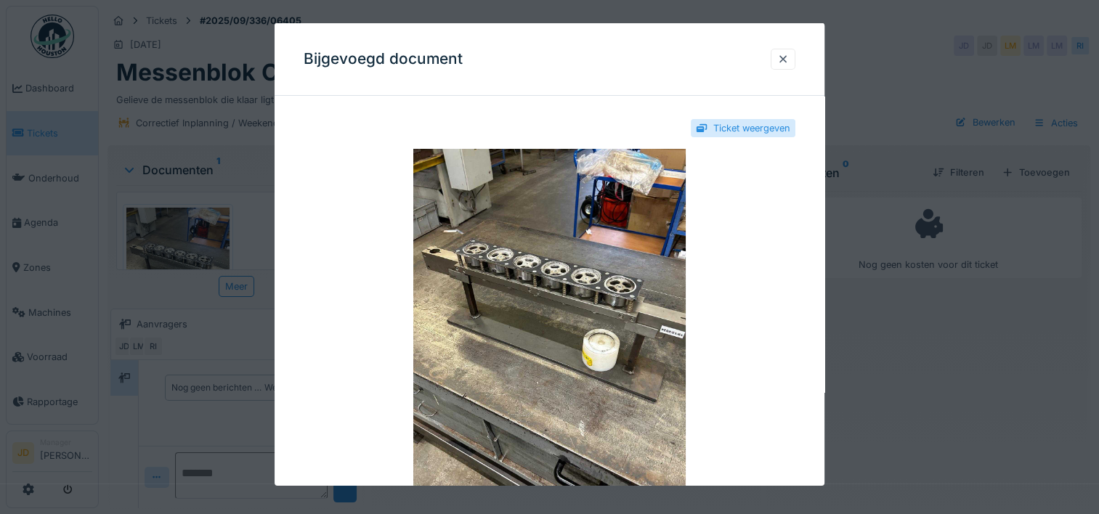
click at [927, 395] on div at bounding box center [549, 257] width 1099 height 514
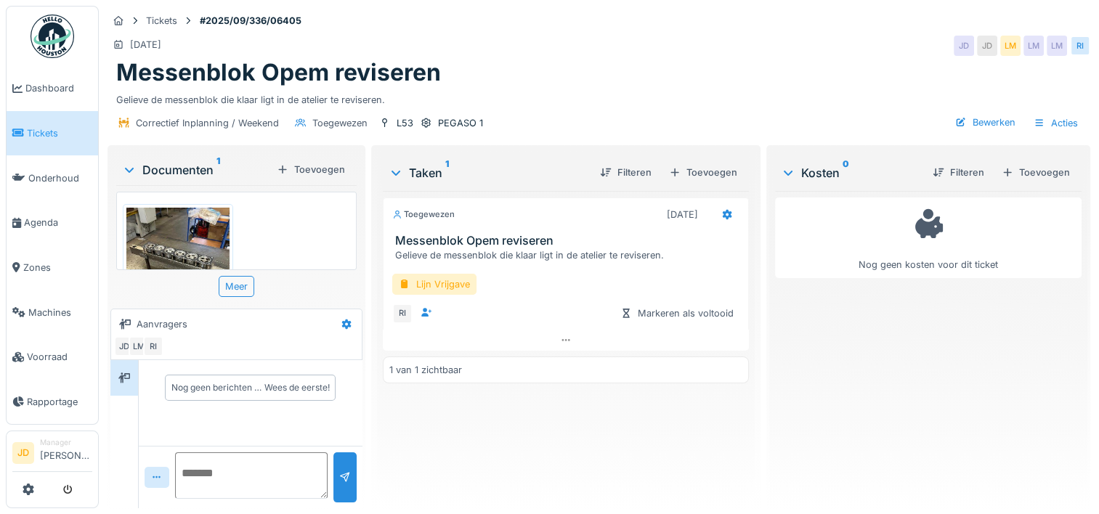
click at [172, 229] on img at bounding box center [177, 277] width 103 height 138
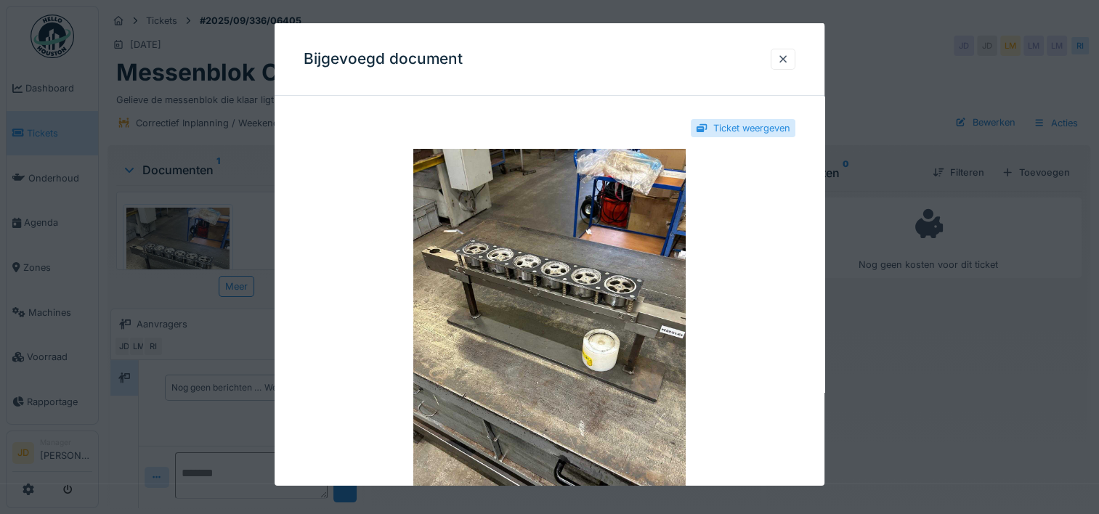
click at [976, 366] on div at bounding box center [549, 257] width 1099 height 514
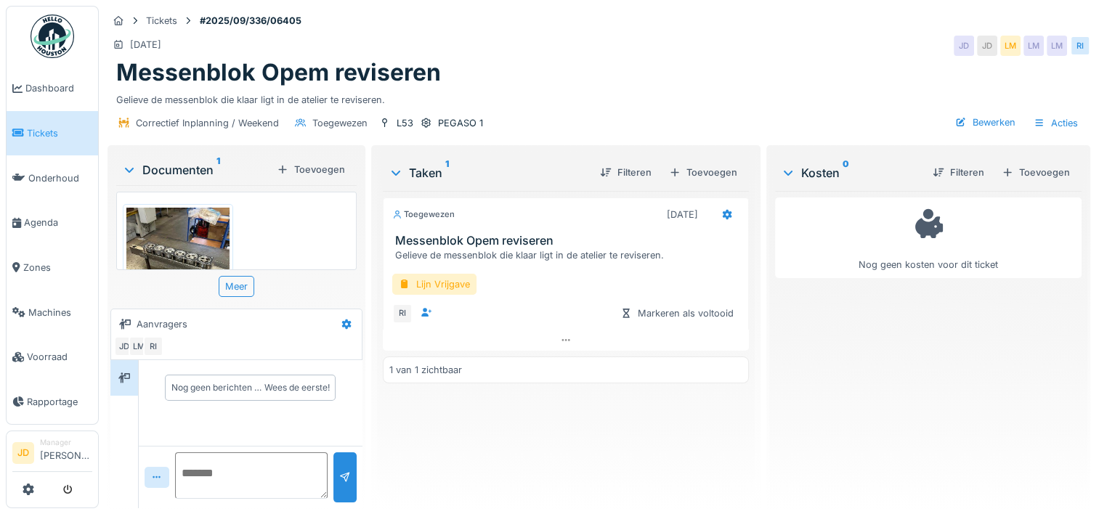
click at [161, 228] on img at bounding box center [177, 277] width 103 height 138
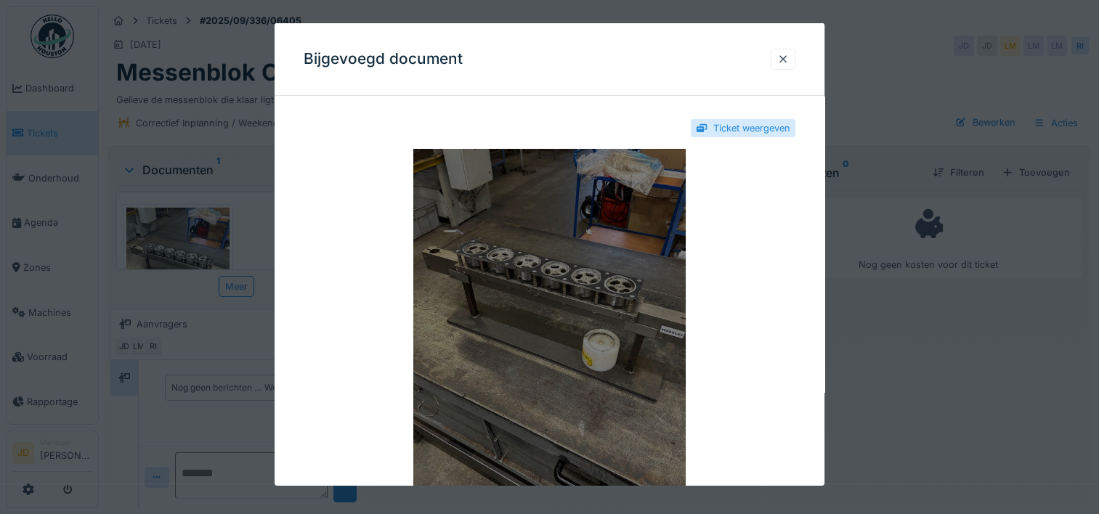
click at [484, 322] on img at bounding box center [550, 330] width 492 height 363
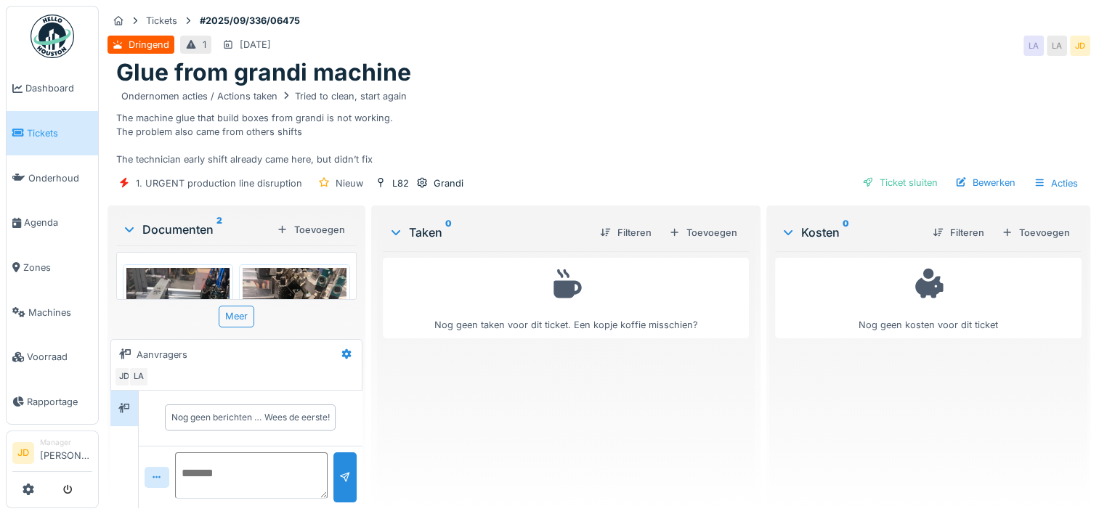
scroll to position [11, 0]
click at [178, 276] on img at bounding box center [177, 337] width 103 height 138
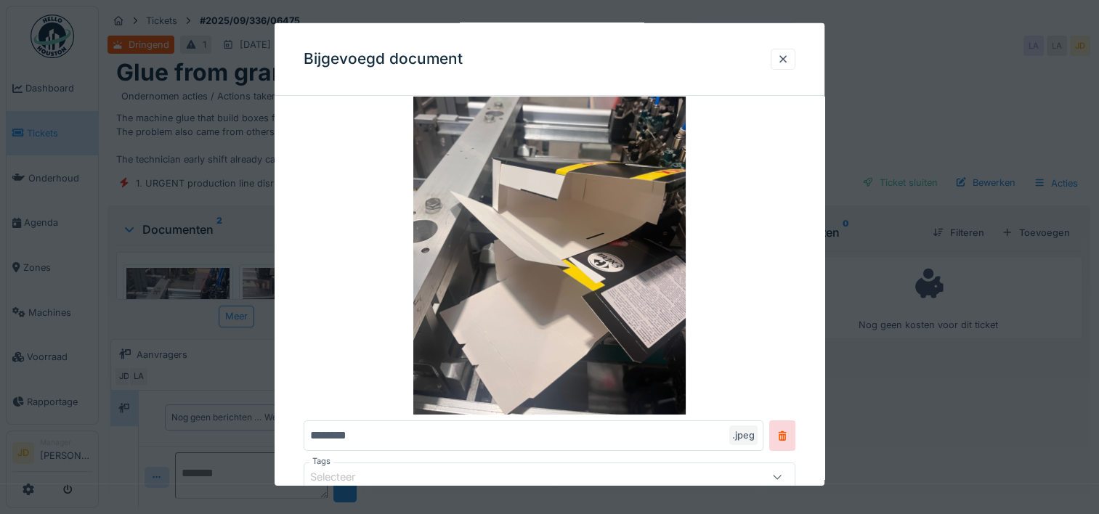
scroll to position [73, 0]
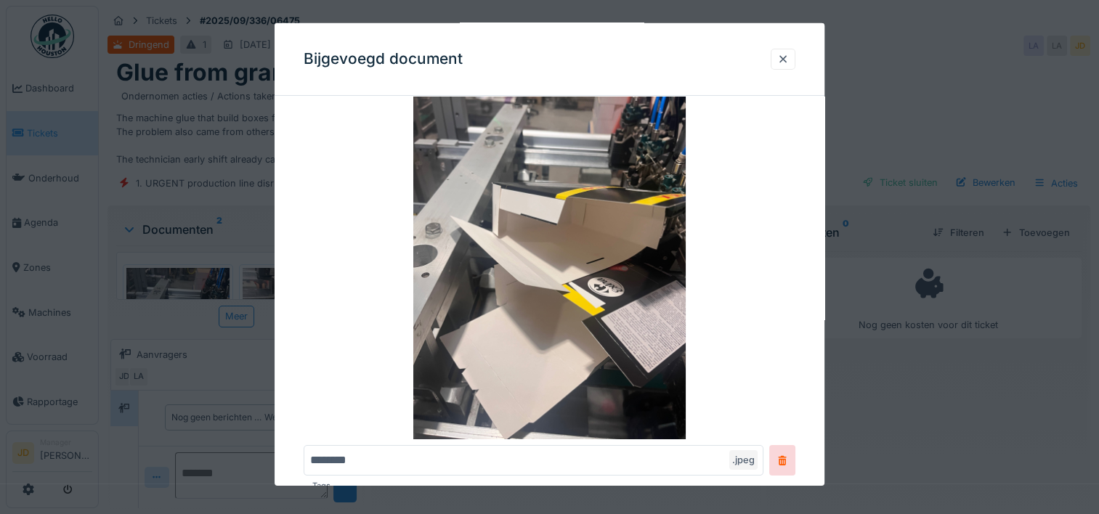
click at [920, 120] on div at bounding box center [549, 257] width 1099 height 514
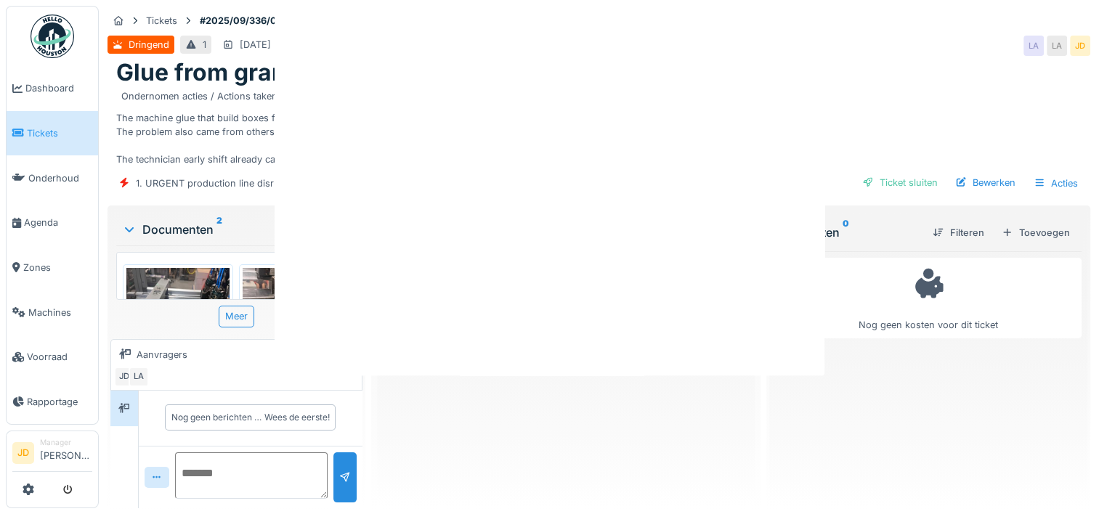
scroll to position [0, 0]
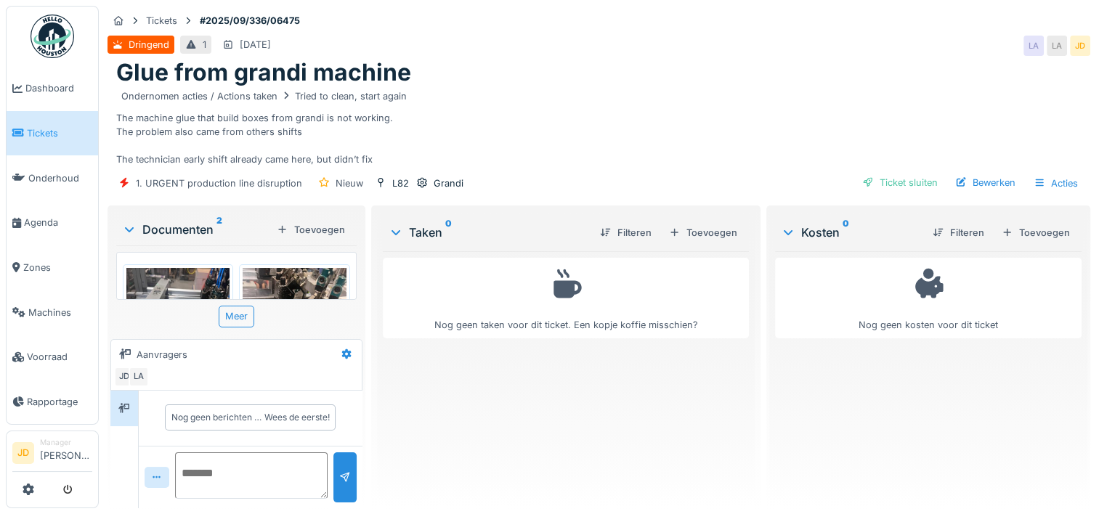
click at [282, 293] on img at bounding box center [294, 337] width 103 height 138
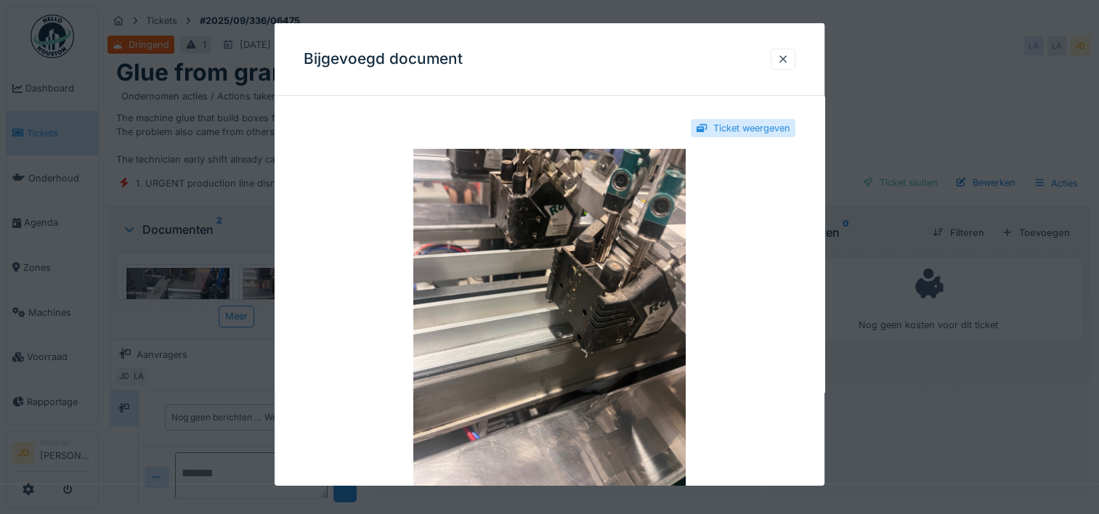
scroll to position [11, 0]
click at [786, 58] on div at bounding box center [783, 59] width 12 height 14
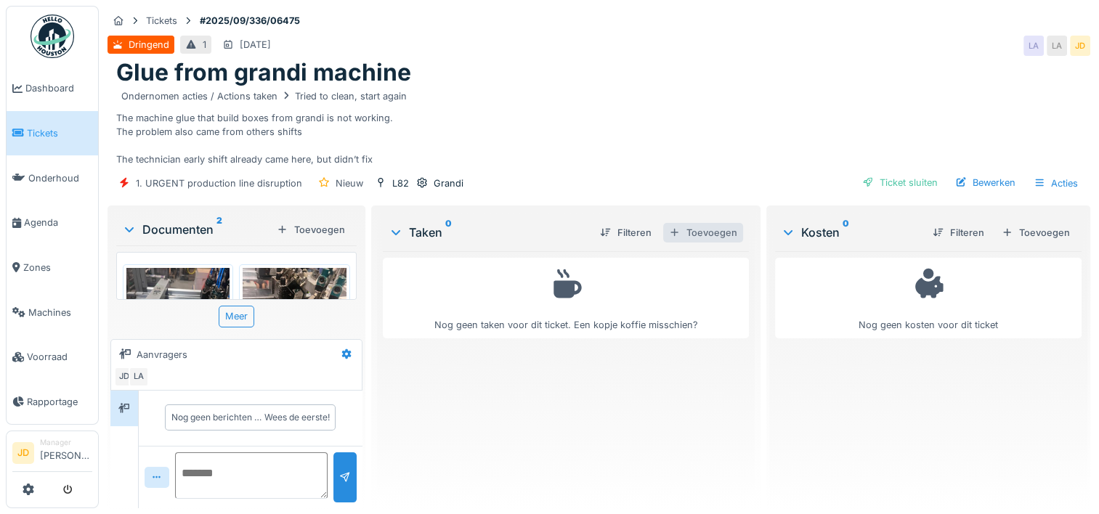
click at [688, 241] on div "Toevoegen" at bounding box center [703, 233] width 80 height 20
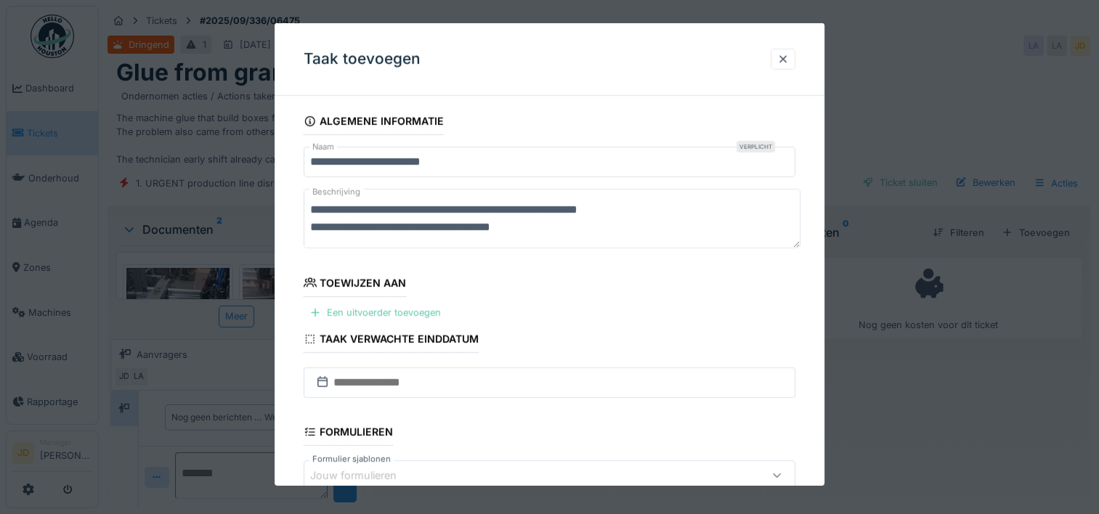
click at [349, 305] on div "Een uitvoerder toevoegen" at bounding box center [375, 313] width 143 height 20
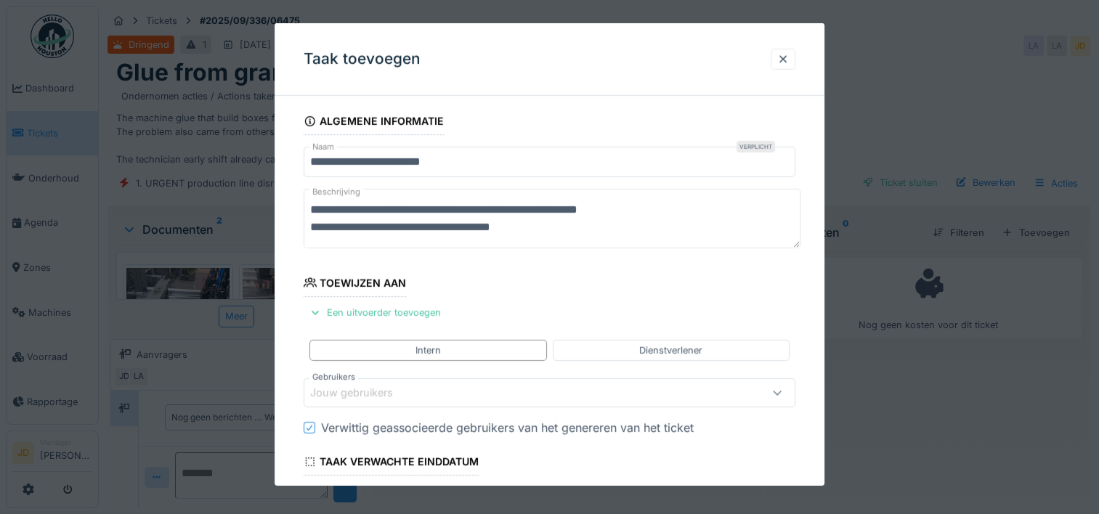
click at [355, 386] on div "Jouw gebruikers" at bounding box center [361, 393] width 103 height 16
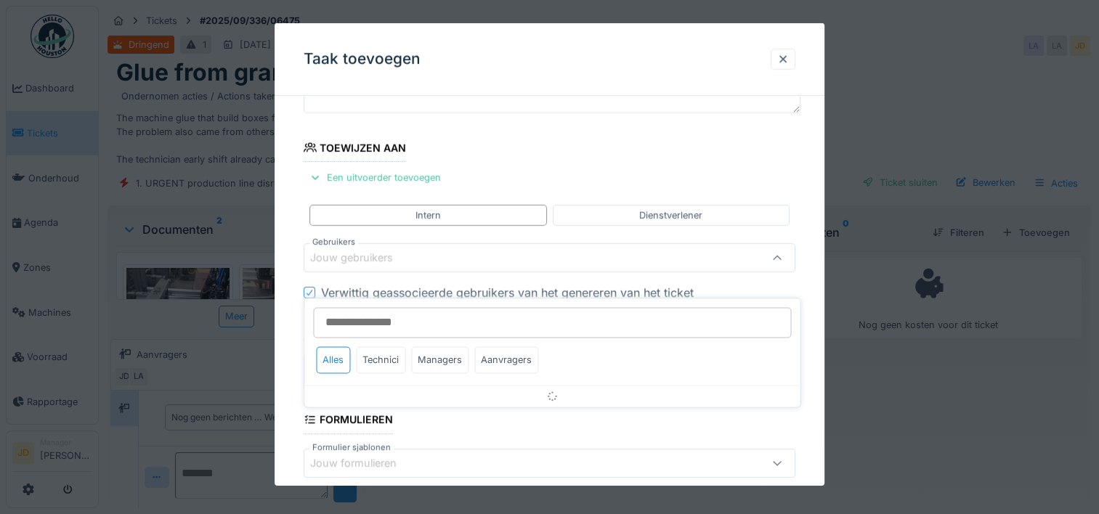
scroll to position [137, 0]
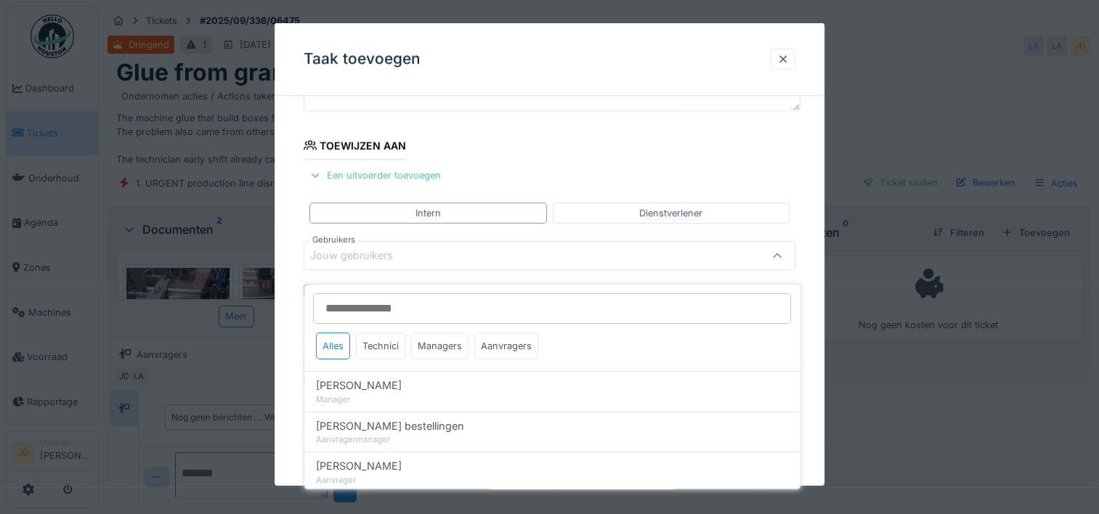
click at [419, 257] on div "Jouw gebruikers" at bounding box center [519, 256] width 419 height 16
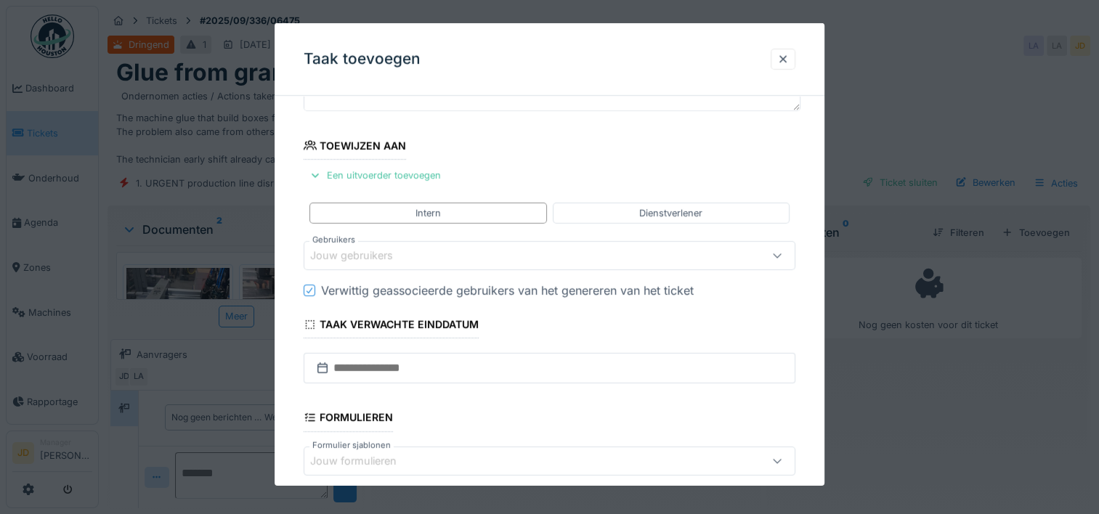
click at [419, 257] on div "Jouw gebruikers" at bounding box center [519, 256] width 419 height 16
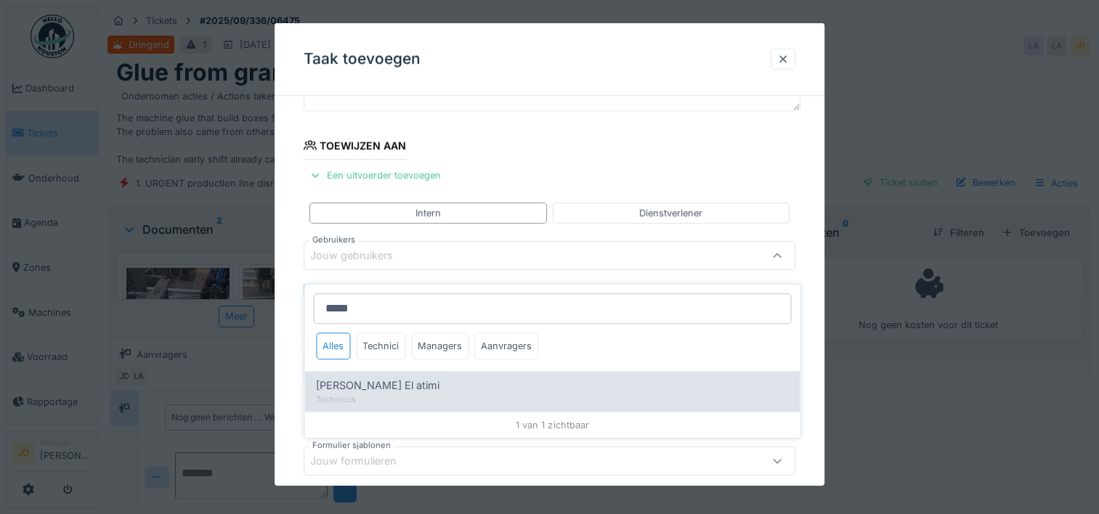
type input "*****"
click at [410, 378] on div "[PERSON_NAME] El atimi" at bounding box center [552, 386] width 472 height 16
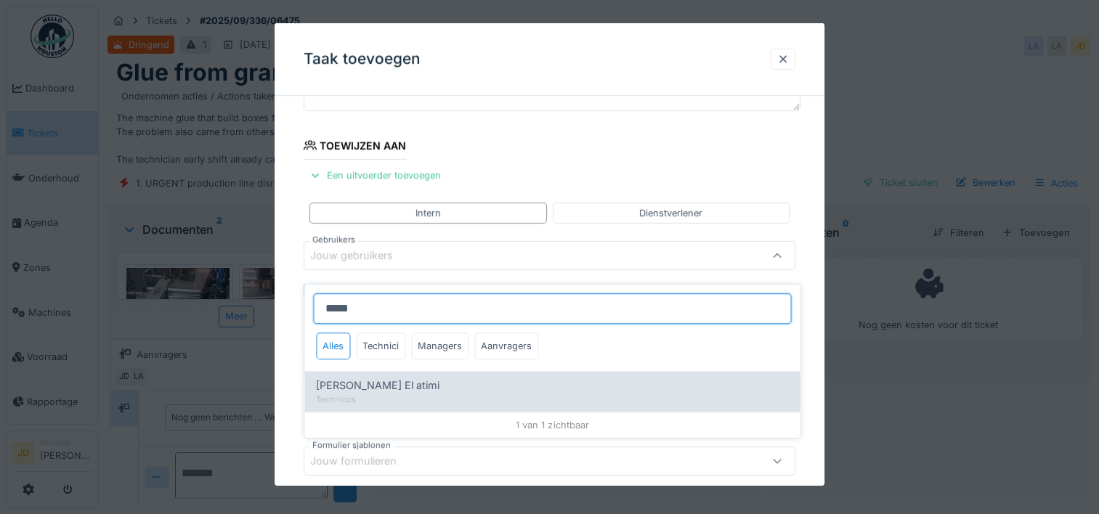
type input "****"
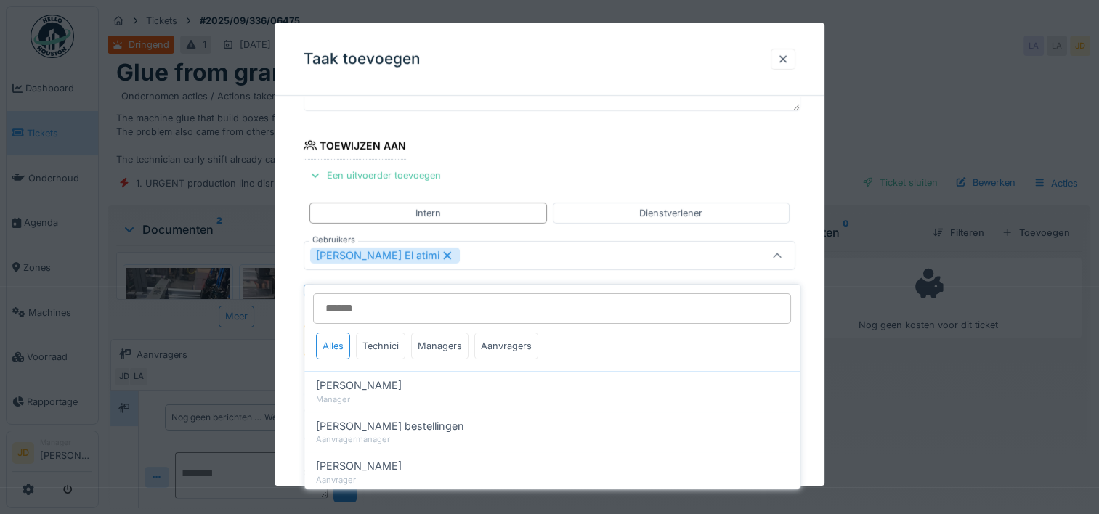
click at [771, 249] on div at bounding box center [777, 256] width 35 height 28
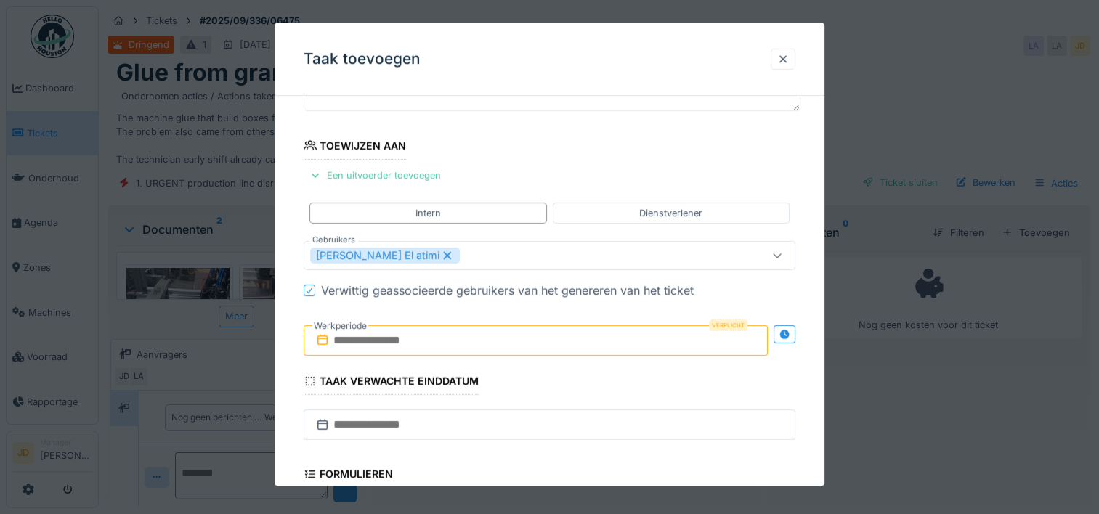
click at [465, 336] on input "text" at bounding box center [536, 340] width 464 height 30
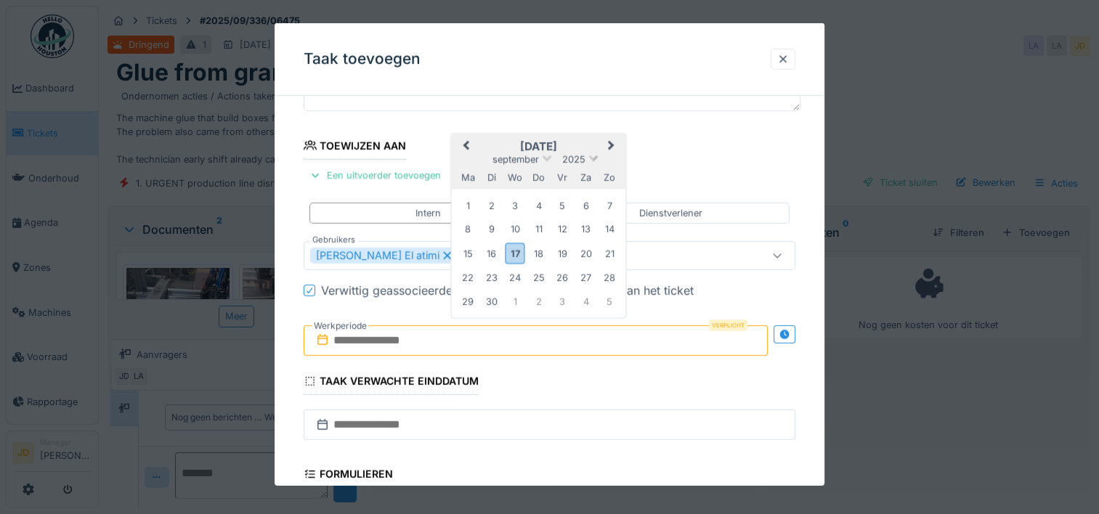
click at [574, 159] on span "2025" at bounding box center [573, 159] width 23 height 11
click at [561, 134] on div "[DATE] [DATE] 2034 2033 2032 2031 2030 2029 2028 2027 2026 ✓ 2025 2024 2023 202…" at bounding box center [539, 161] width 174 height 55
click at [515, 248] on div "17" at bounding box center [515, 253] width 20 height 21
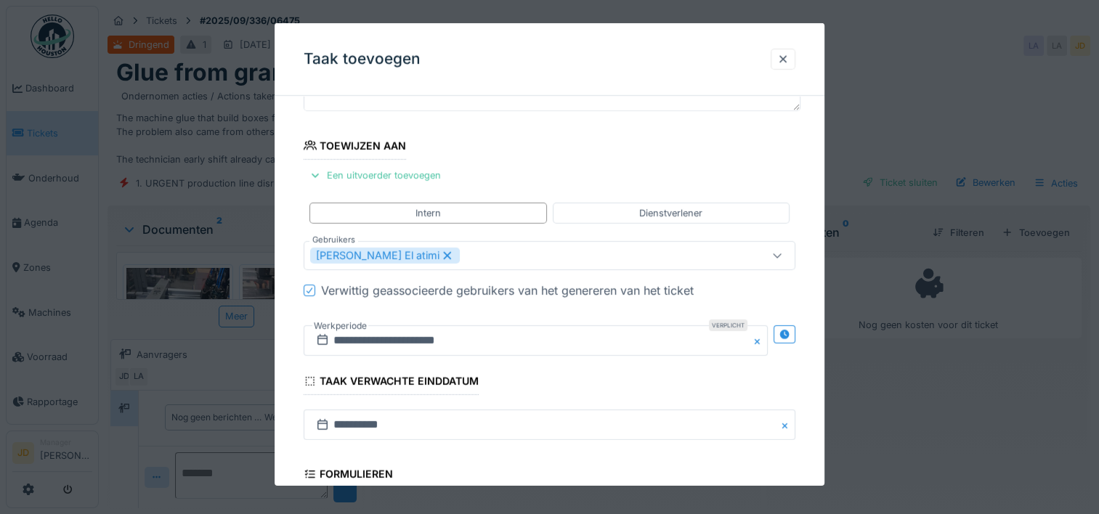
scroll to position [363, 0]
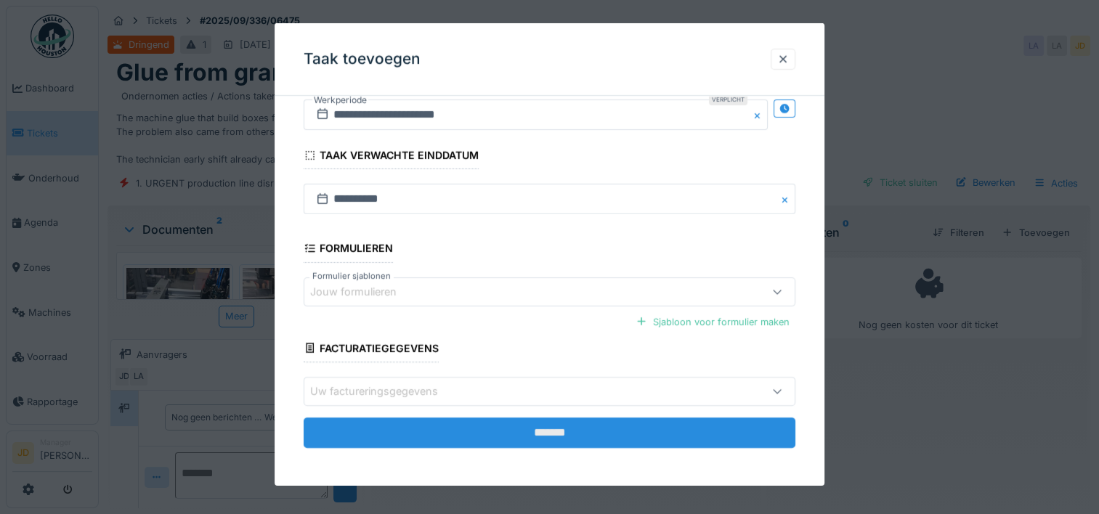
click at [559, 424] on input "*******" at bounding box center [550, 433] width 492 height 30
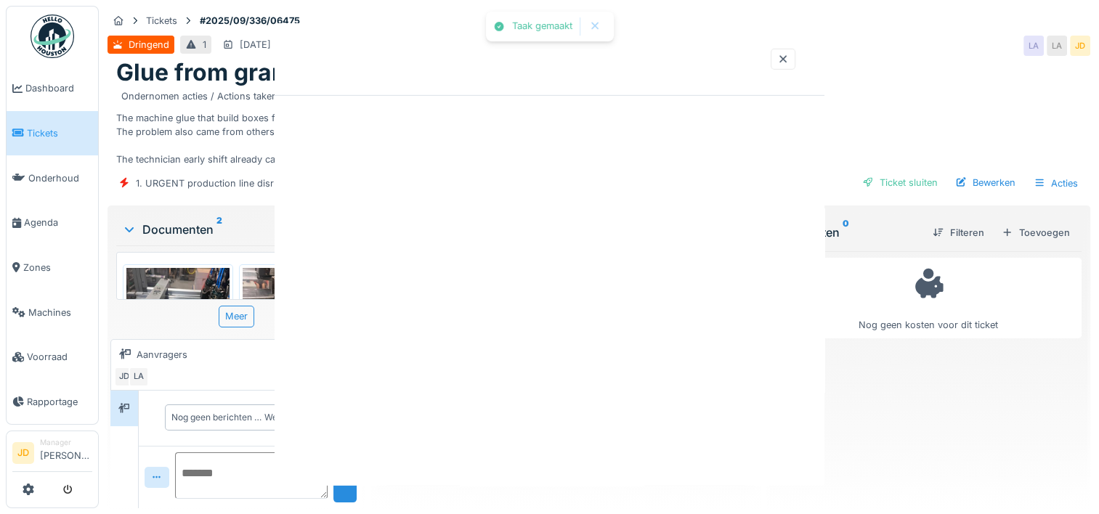
scroll to position [0, 0]
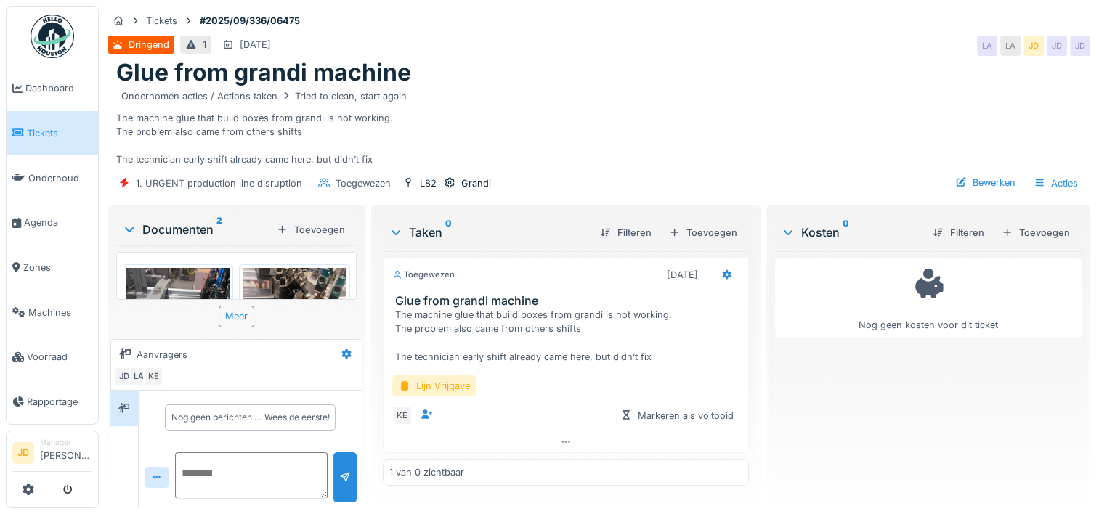
click at [277, 274] on img at bounding box center [294, 337] width 103 height 138
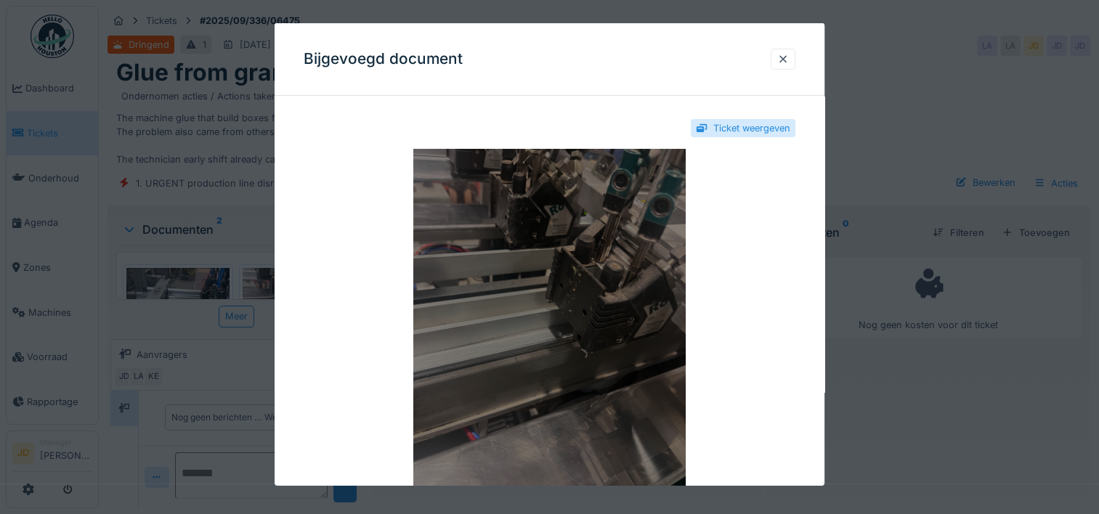
click at [601, 325] on img at bounding box center [550, 330] width 492 height 363
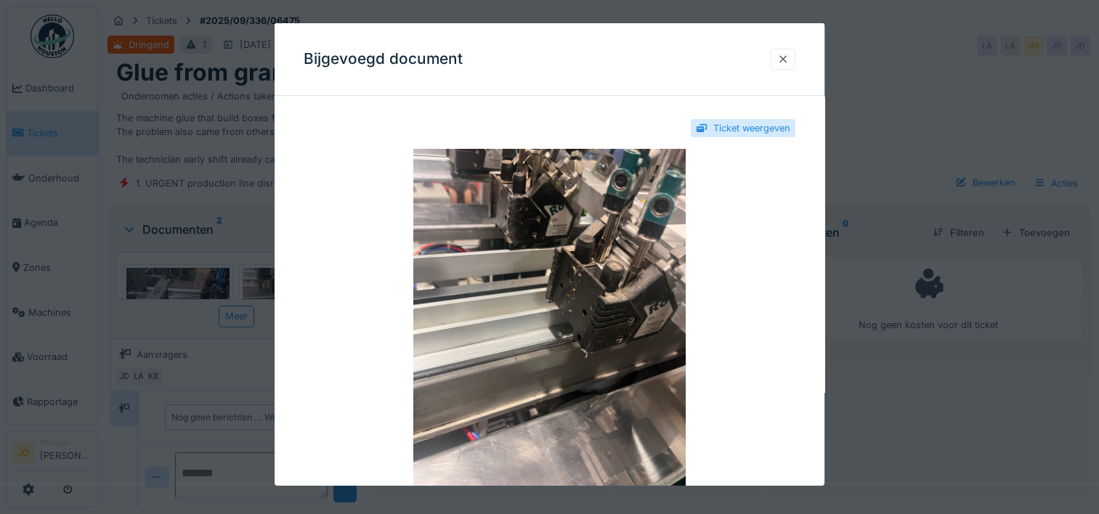
click at [795, 60] on div at bounding box center [782, 59] width 25 height 21
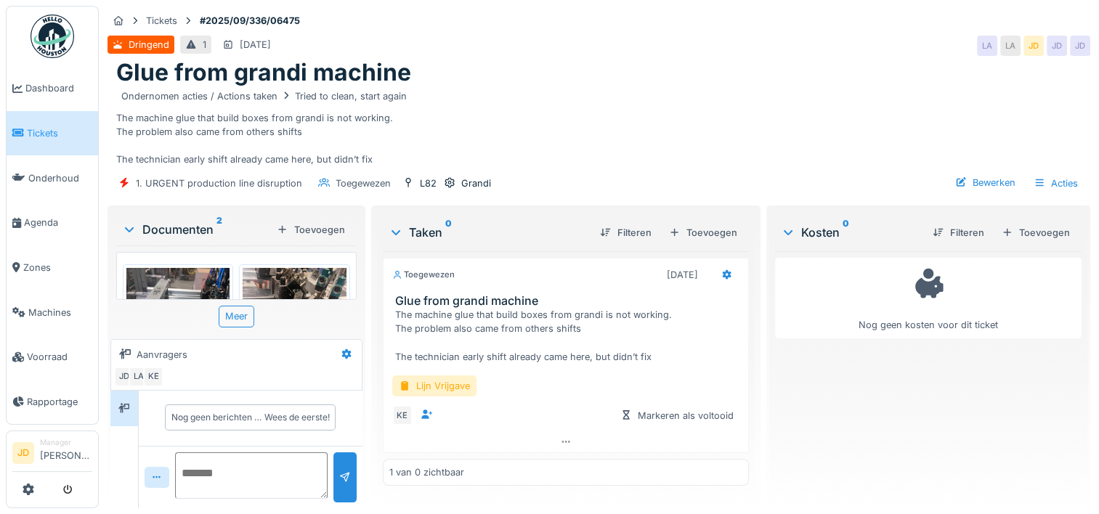
click at [31, 130] on span "Tickets" at bounding box center [59, 133] width 65 height 14
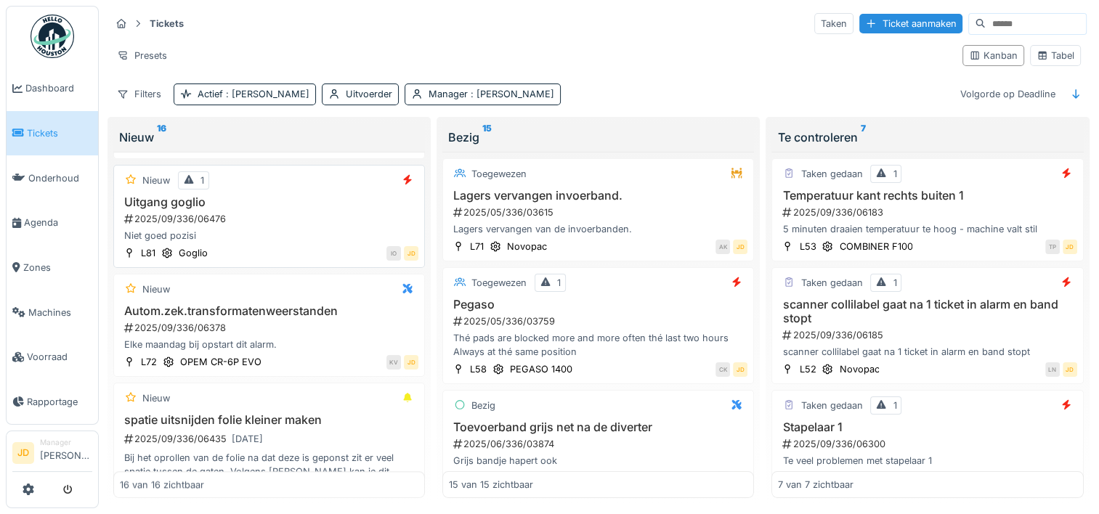
click at [264, 226] on div "2025/09/336/06476" at bounding box center [271, 219] width 296 height 14
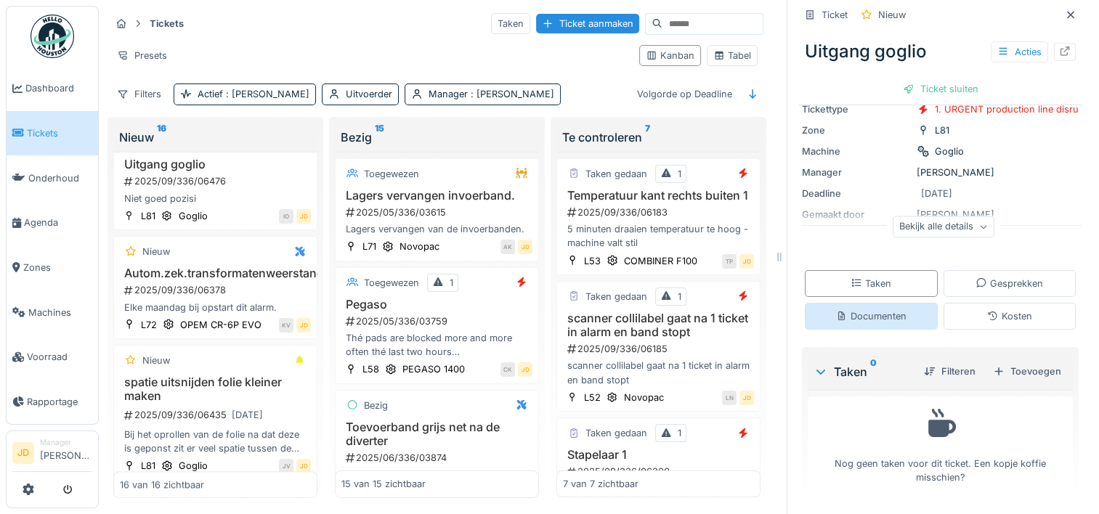
click at [859, 314] on div "Documenten" at bounding box center [871, 316] width 70 height 14
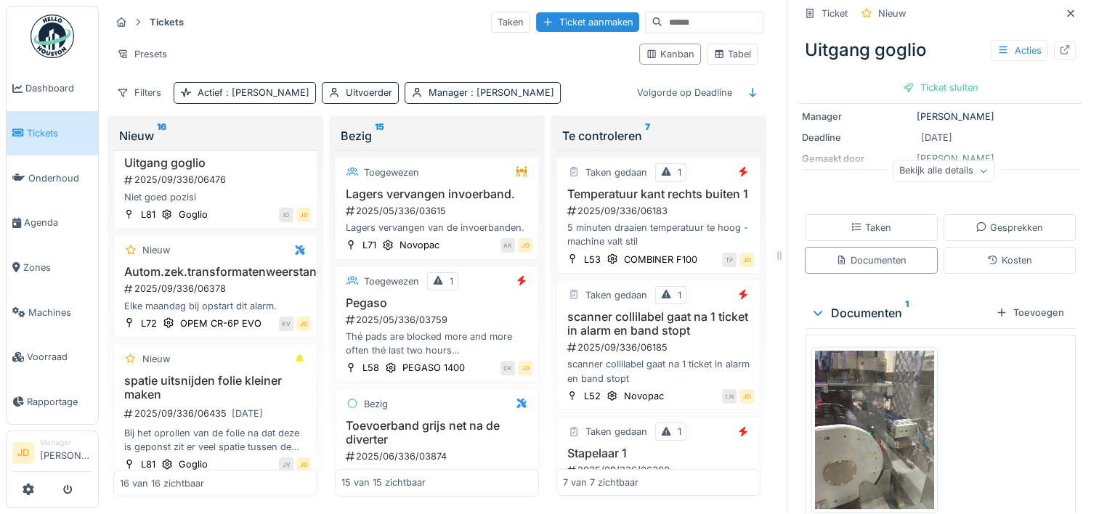
scroll to position [218, 0]
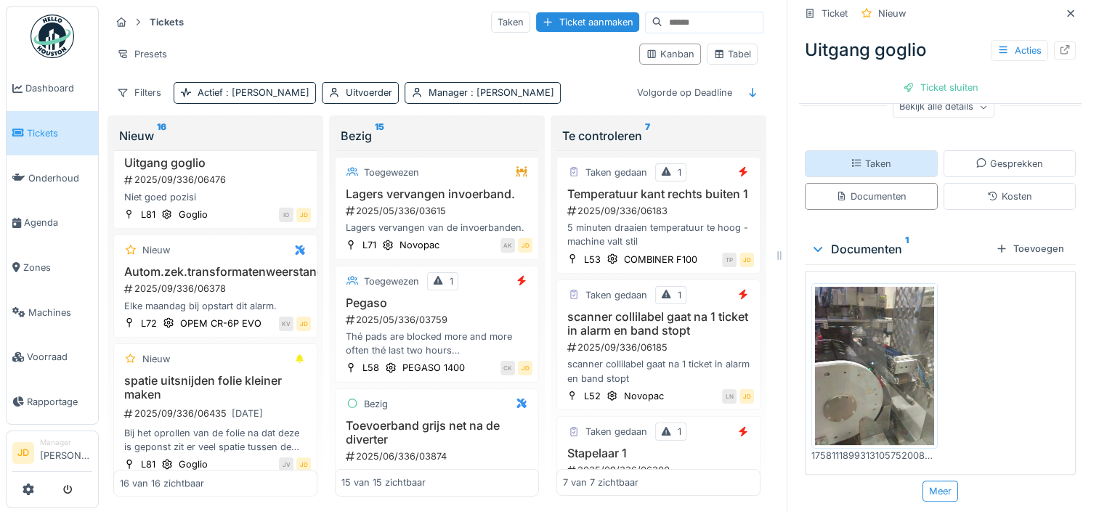
click at [887, 161] on div "Taken" at bounding box center [871, 163] width 133 height 27
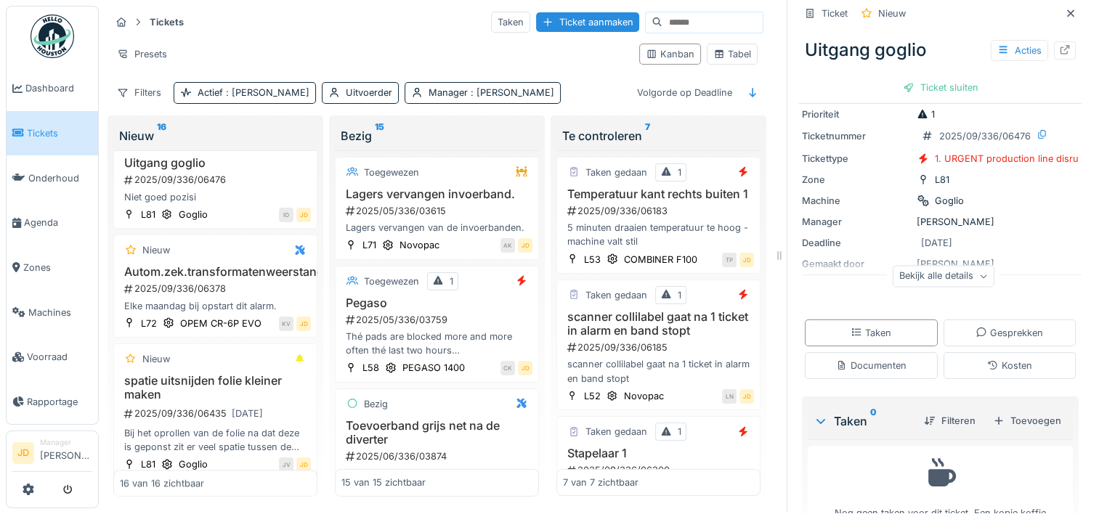
scroll to position [100, 0]
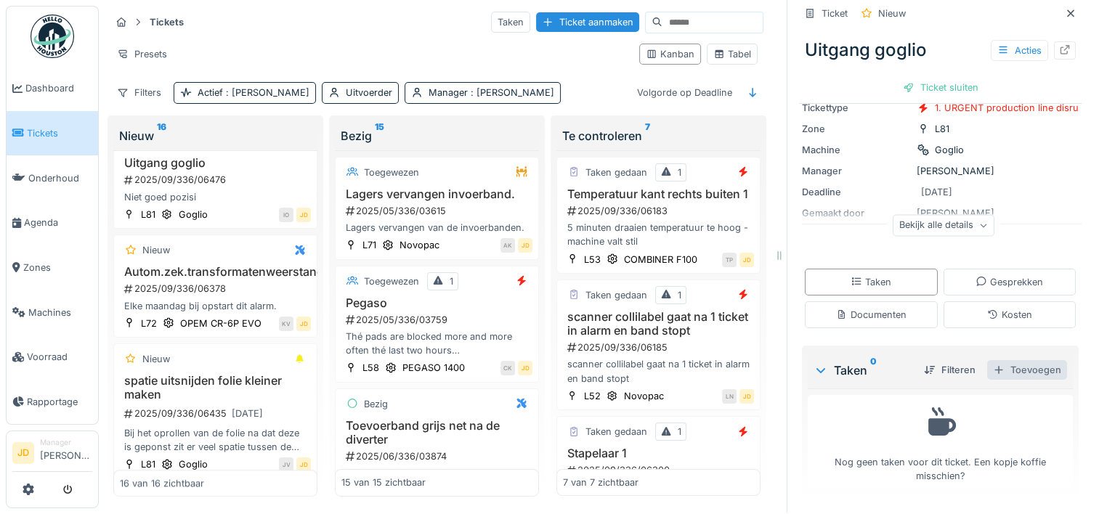
click at [1008, 360] on div "Toevoegen" at bounding box center [1027, 370] width 80 height 20
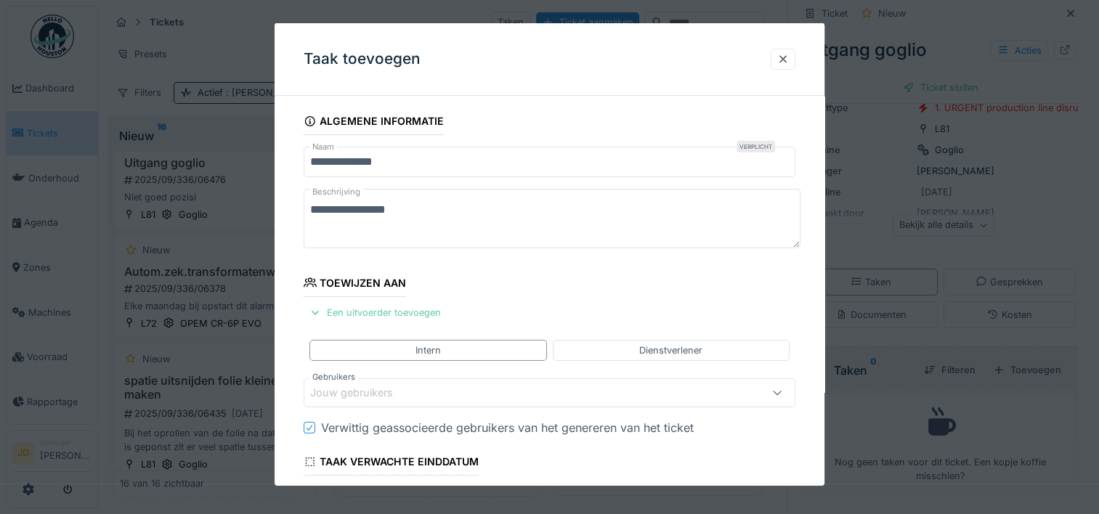
click at [394, 312] on div "Een uitvoerder toevoegen" at bounding box center [375, 313] width 143 height 20
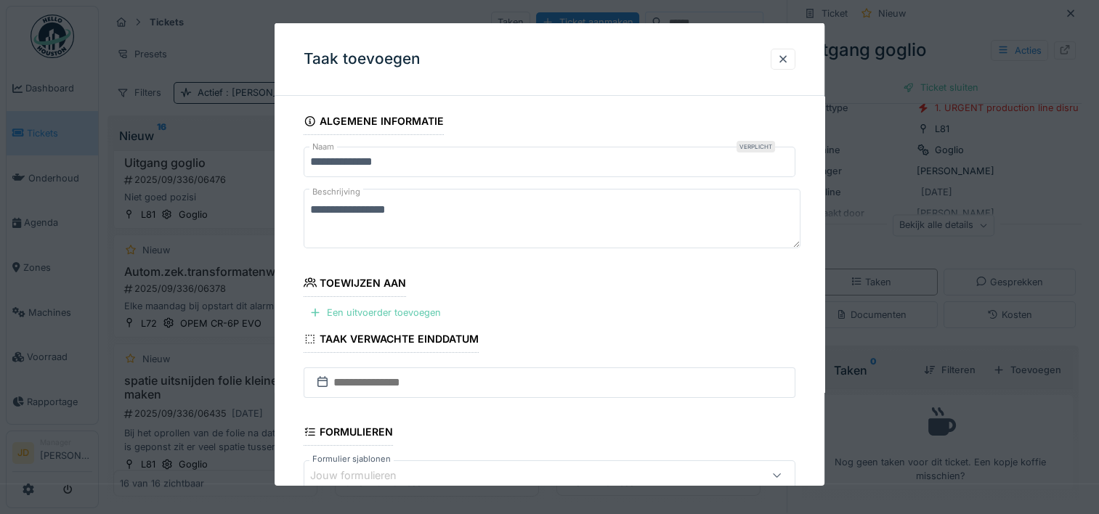
click at [369, 311] on div "Een uitvoerder toevoegen" at bounding box center [375, 313] width 143 height 20
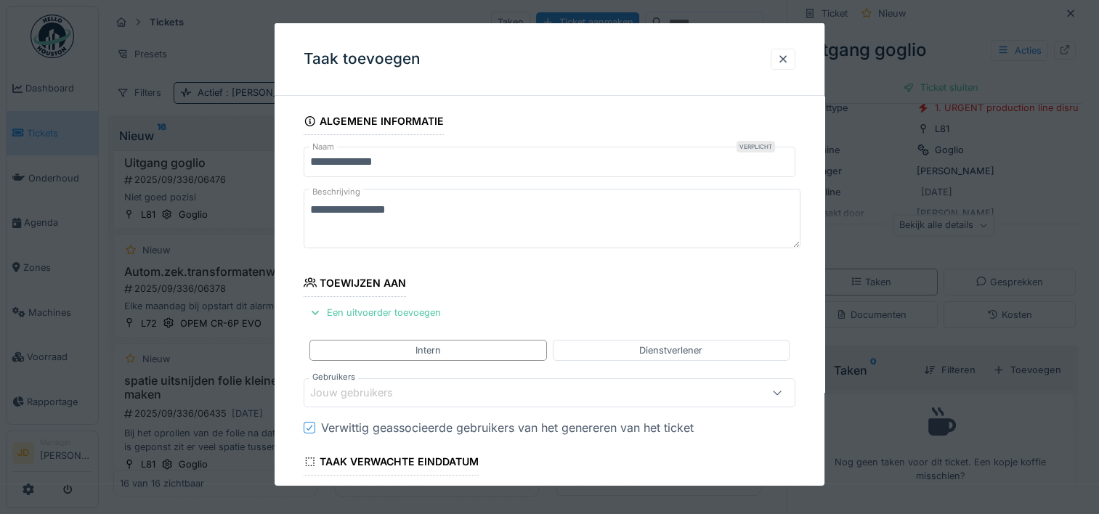
click at [366, 393] on div "Jouw gebruikers" at bounding box center [361, 393] width 103 height 16
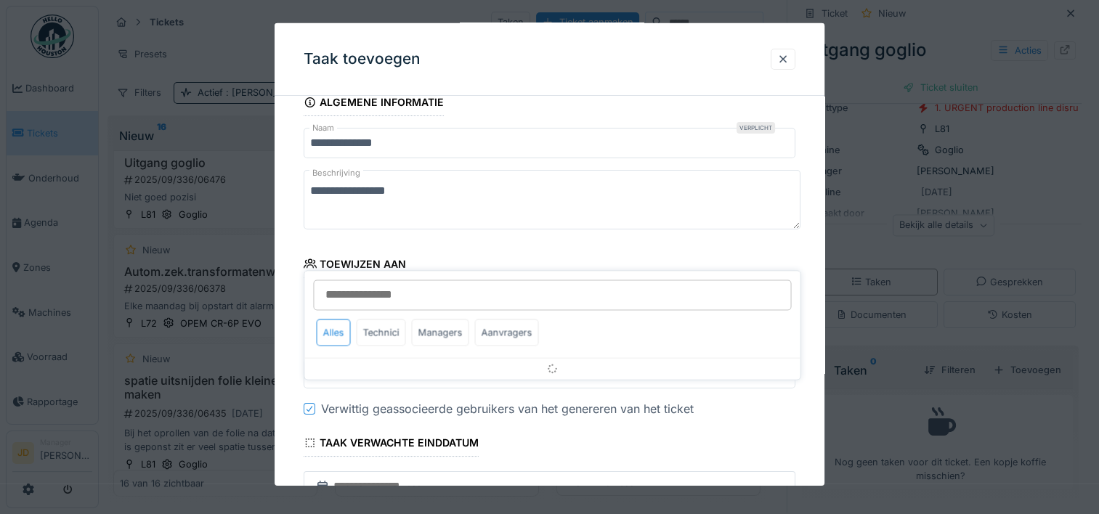
scroll to position [137, 0]
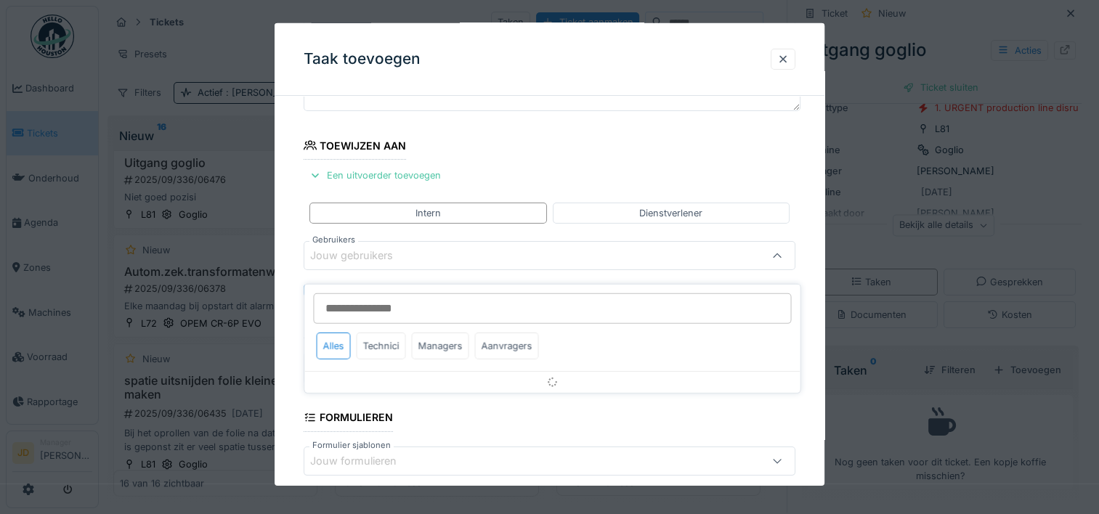
drag, startPoint x: 366, startPoint y: 393, endPoint x: 733, endPoint y: 293, distance: 380.8
click at [733, 293] on input "Gebruikers" at bounding box center [552, 308] width 478 height 30
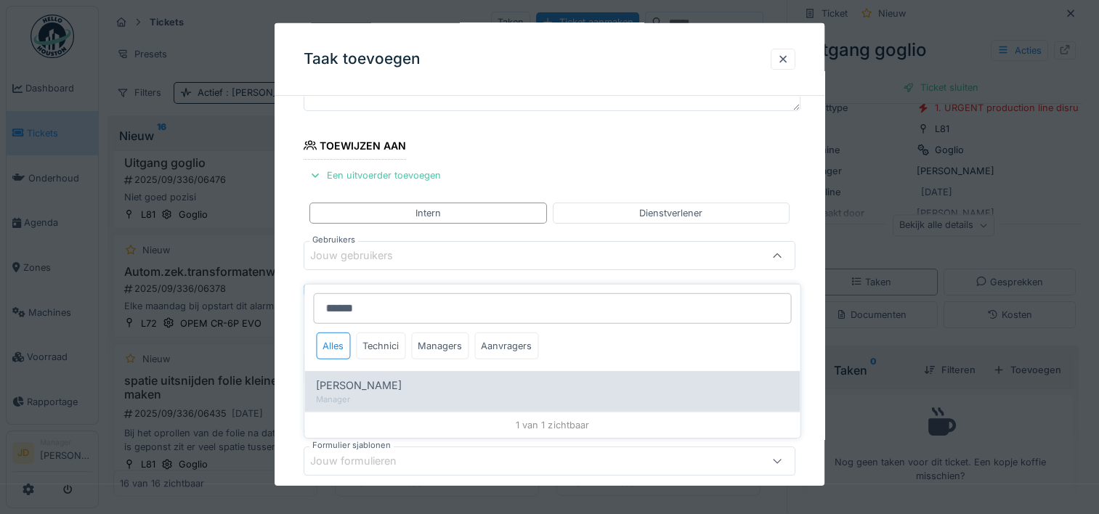
type input "******"
click at [442, 380] on div "[PERSON_NAME]" at bounding box center [552, 386] width 472 height 16
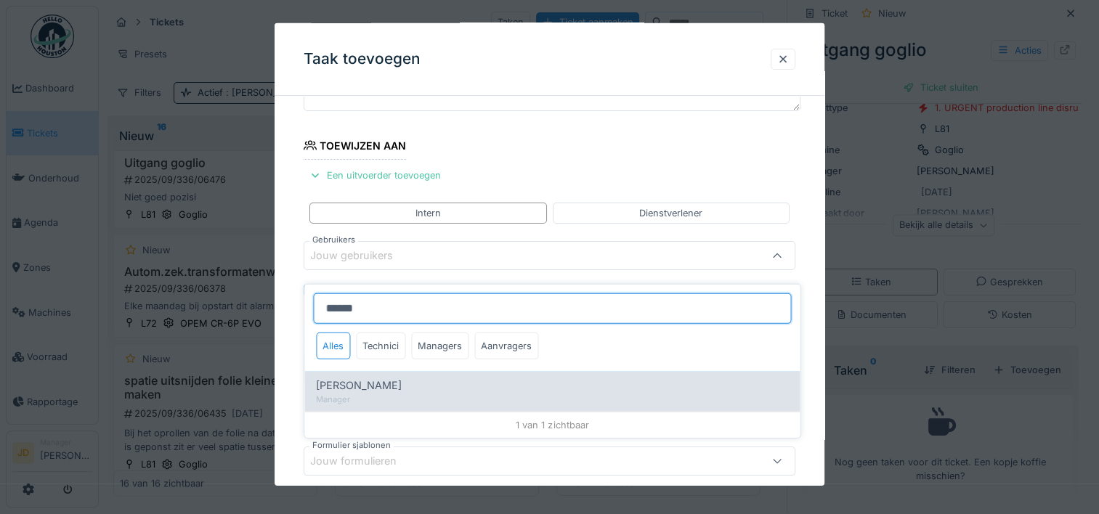
type input "****"
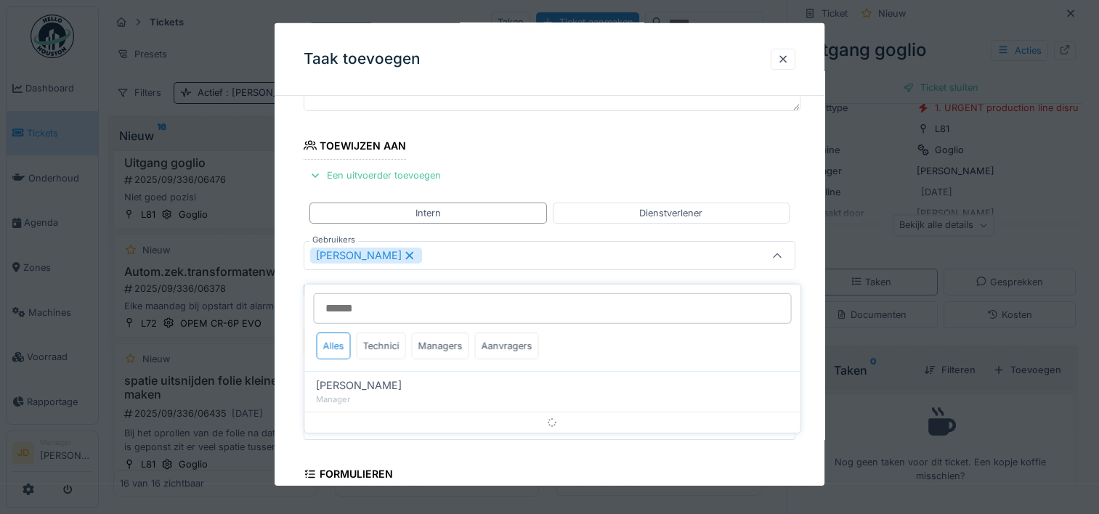
click at [781, 255] on icon at bounding box center [777, 255] width 12 height 9
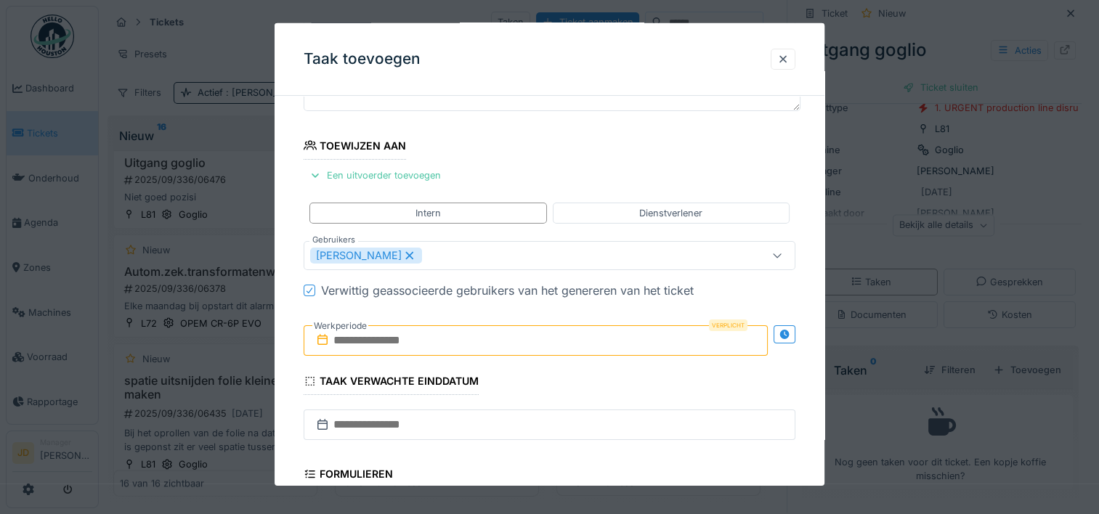
click at [450, 338] on input "text" at bounding box center [536, 340] width 464 height 30
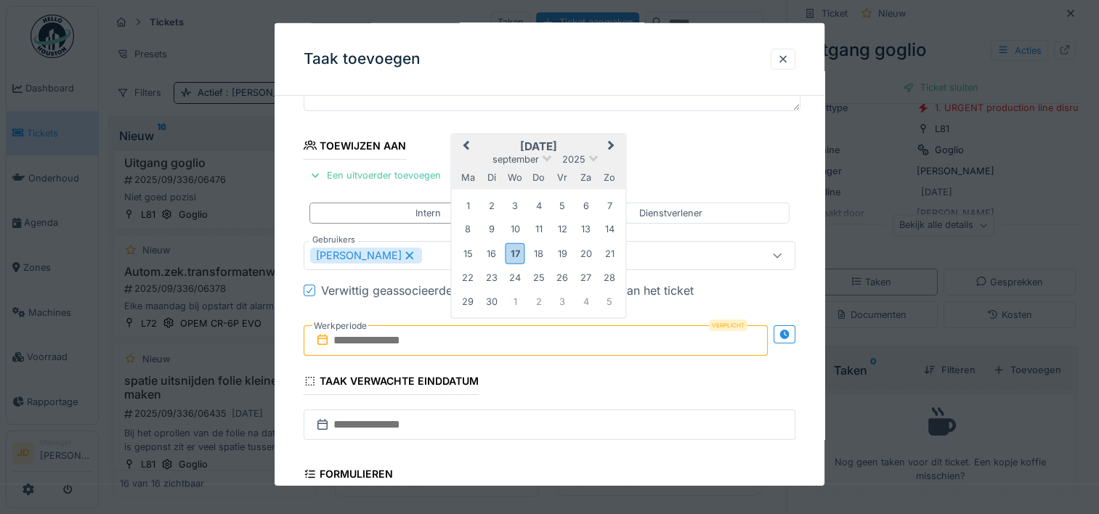
click at [577, 149] on h2 "[DATE]" at bounding box center [539, 146] width 174 height 13
click at [514, 256] on div "17" at bounding box center [515, 253] width 20 height 21
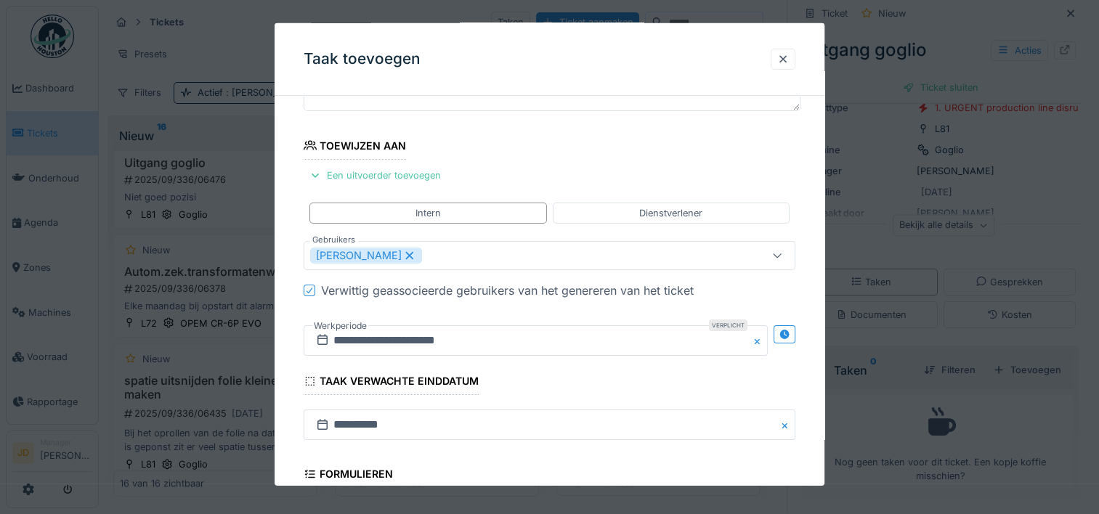
scroll to position [363, 0]
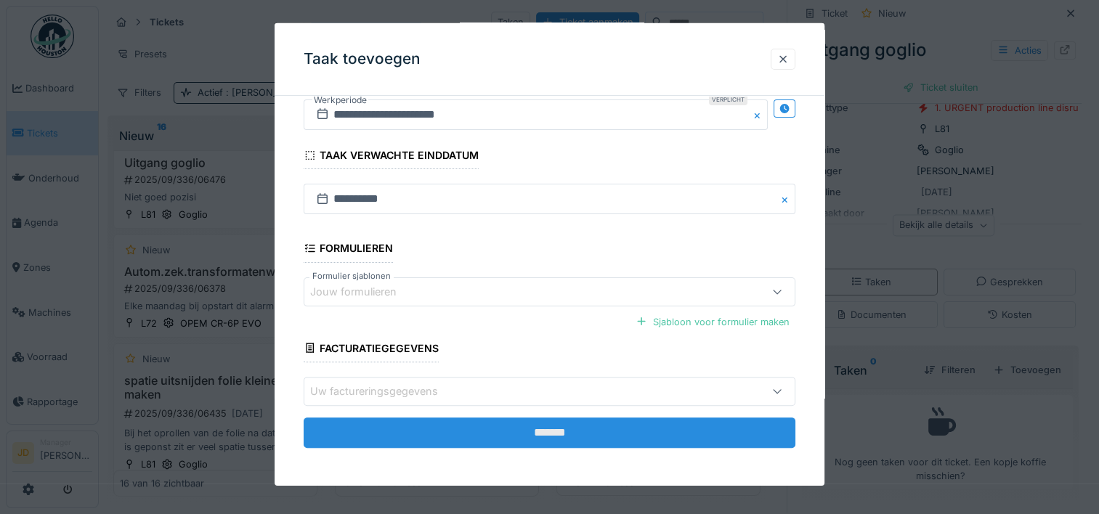
click at [558, 433] on input "*******" at bounding box center [550, 433] width 492 height 30
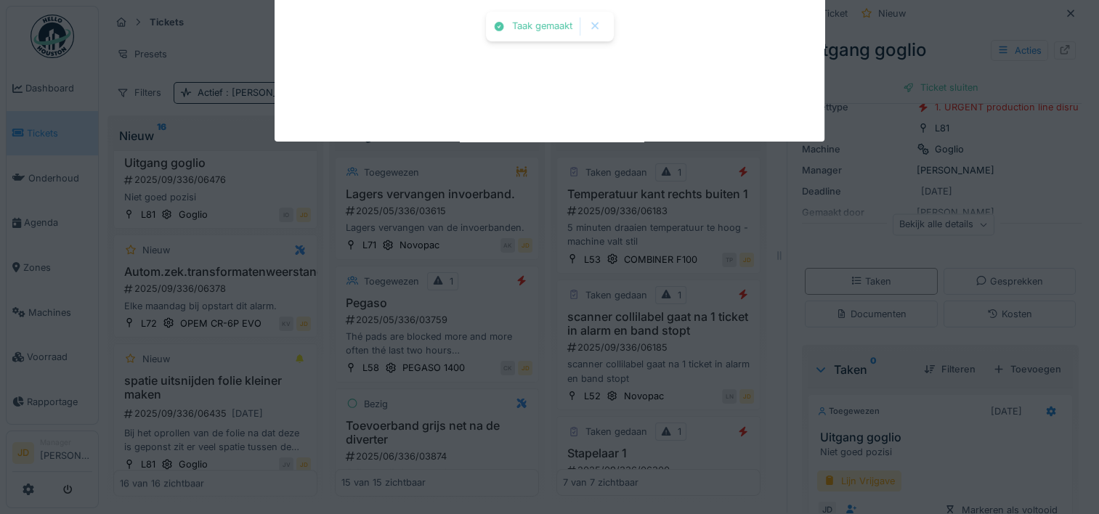
scroll to position [81, 0]
